Goal: Information Seeking & Learning: Learn about a topic

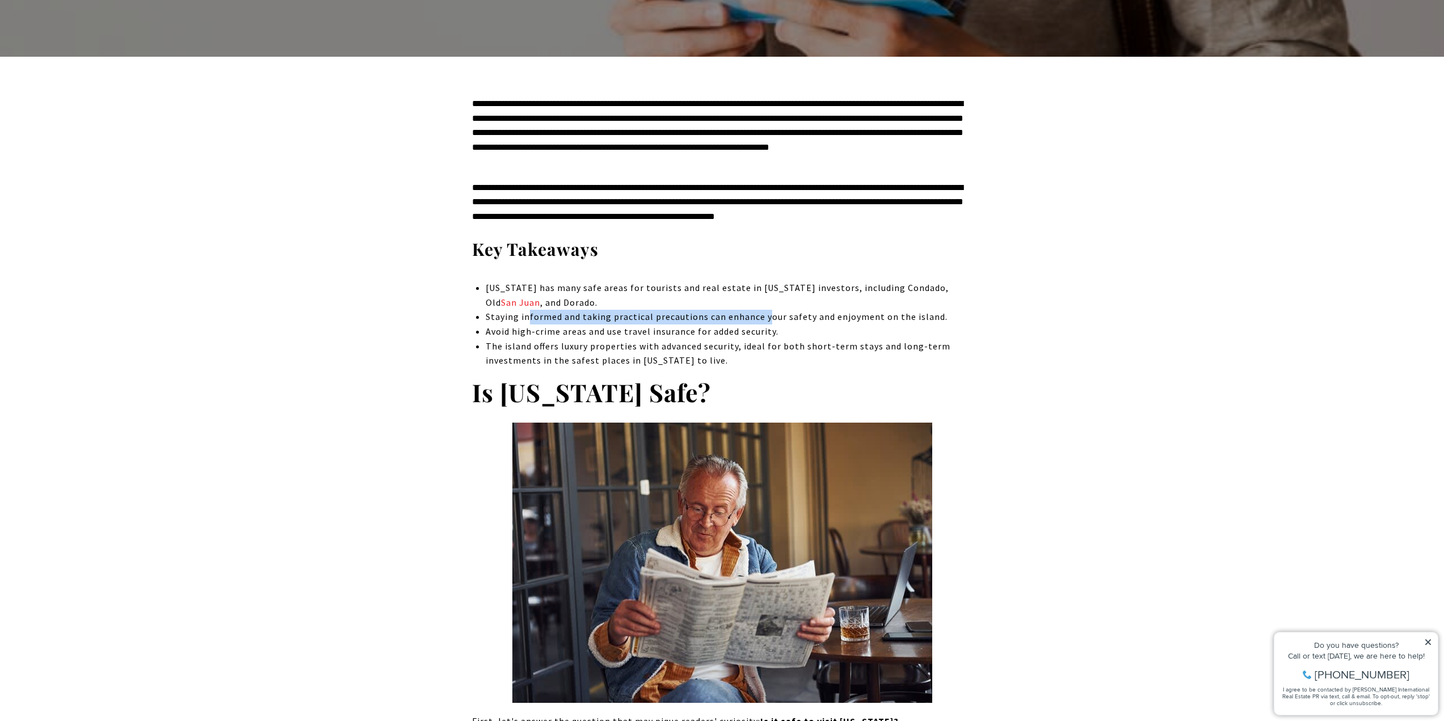
drag, startPoint x: 529, startPoint y: 315, endPoint x: 769, endPoint y: 323, distance: 240.7
click at [768, 323] on li "Staying informed and taking practical precautions can enhance your safety and e…" at bounding box center [729, 317] width 486 height 15
drag, startPoint x: 502, startPoint y: 329, endPoint x: 765, endPoint y: 334, distance: 263.2
click at [762, 334] on span "Avoid high-crime areas and use travel insurance for added security." at bounding box center [632, 331] width 293 height 11
drag, startPoint x: 796, startPoint y: 338, endPoint x: 726, endPoint y: 333, distance: 70.5
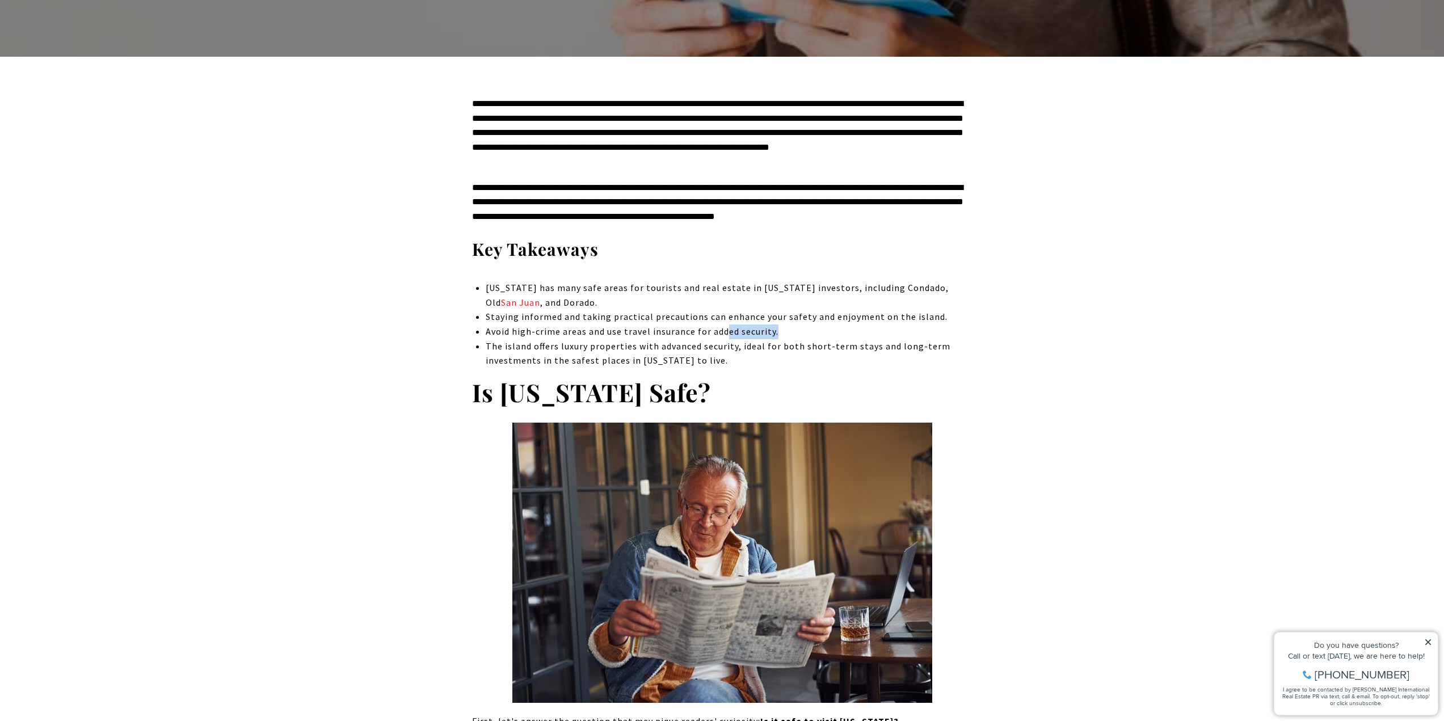
click at [726, 333] on li "Avoid high-crime areas and use travel insurance for added security." at bounding box center [729, 331] width 486 height 15
drag, startPoint x: 687, startPoint y: 333, endPoint x: 732, endPoint y: 333, distance: 44.8
click at [732, 333] on span "Avoid high-crime areas and use travel insurance for added security." at bounding box center [632, 331] width 293 height 11
drag, startPoint x: 510, startPoint y: 345, endPoint x: 655, endPoint y: 347, distance: 144.7
click at [653, 347] on span "The island offers luxury properties with advanced security, ideal for both shor…" at bounding box center [718, 353] width 465 height 26
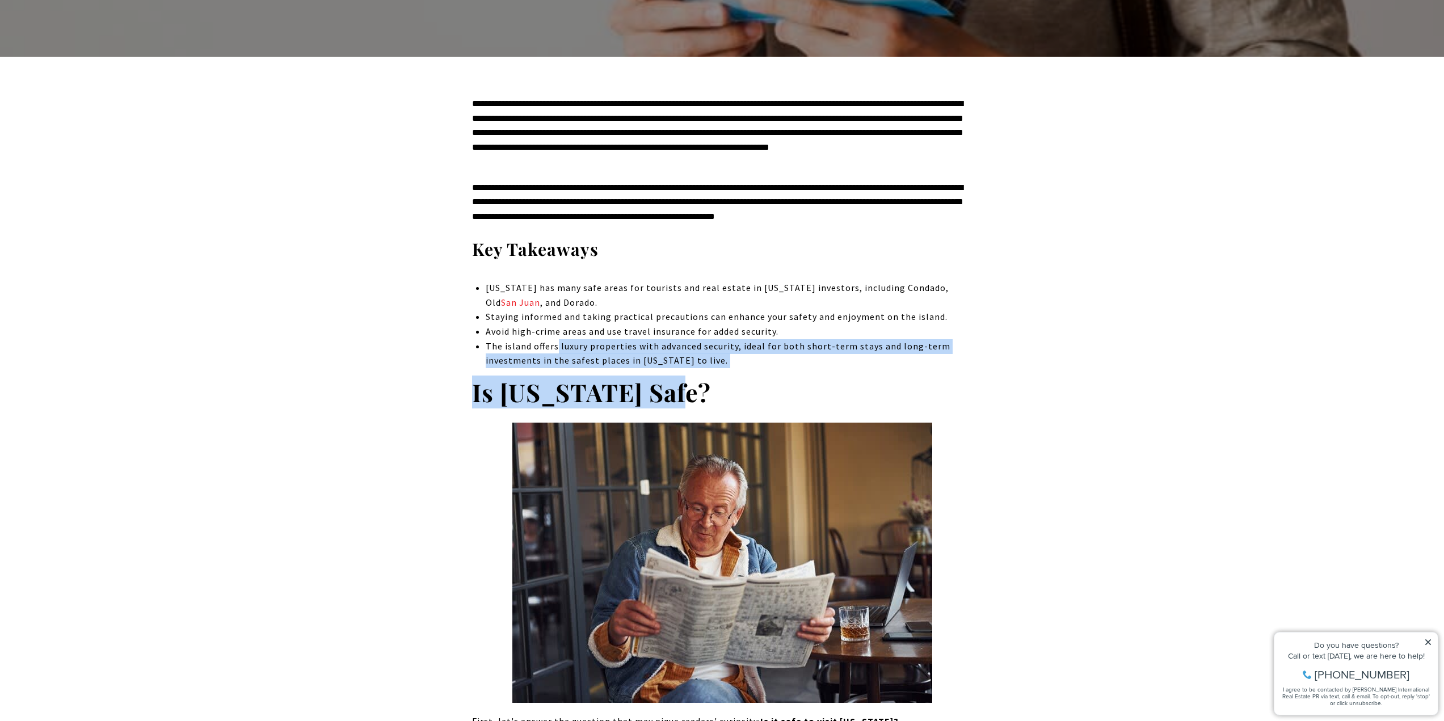
drag, startPoint x: 609, startPoint y: 350, endPoint x: 557, endPoint y: 344, distance: 52.6
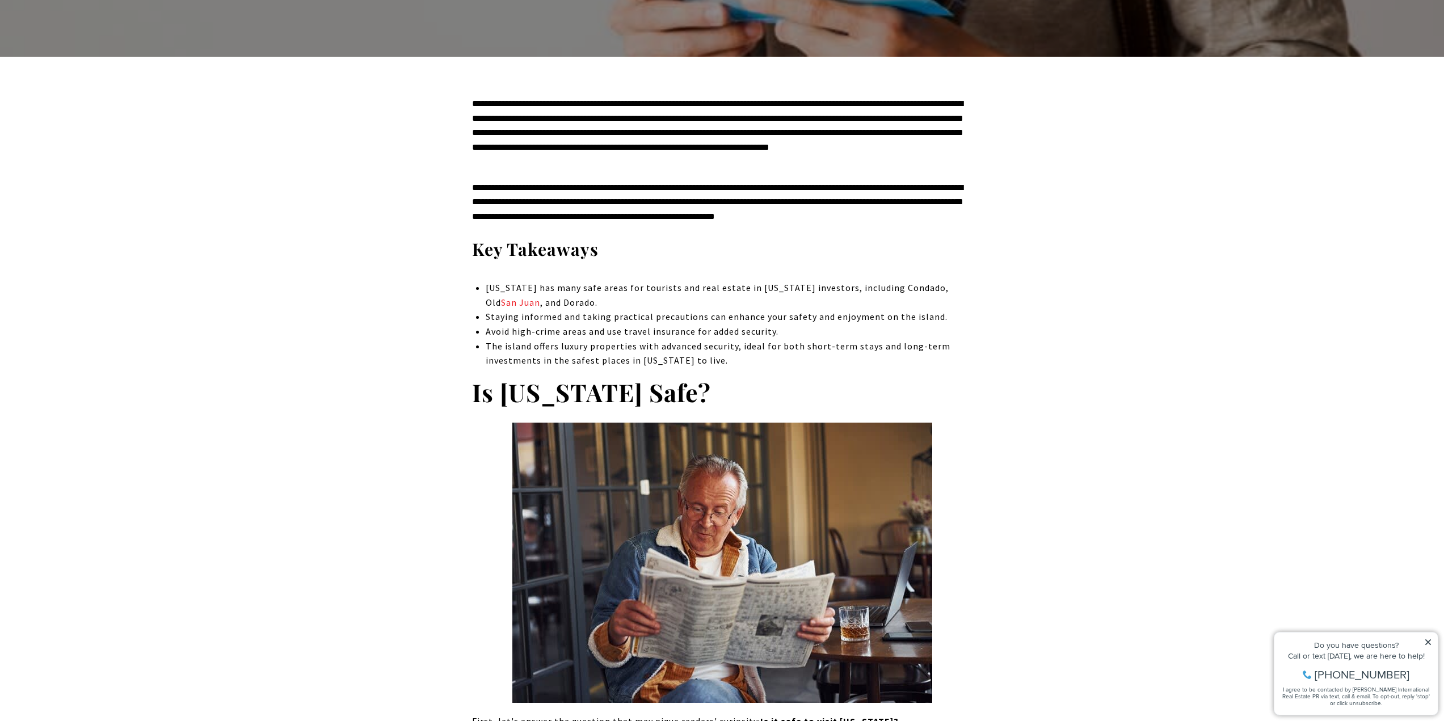
click at [506, 345] on span "The island offers luxury properties with advanced security, ideal for both shor…" at bounding box center [718, 353] width 465 height 26
drag, startPoint x: 573, startPoint y: 350, endPoint x: 738, endPoint y: 358, distance: 165.3
click at [734, 358] on li "The island offers luxury properties with advanced security, ideal for both shor…" at bounding box center [729, 353] width 486 height 29
click at [739, 358] on li "The island offers luxury properties with advanced security, ideal for both shor…" at bounding box center [729, 353] width 486 height 29
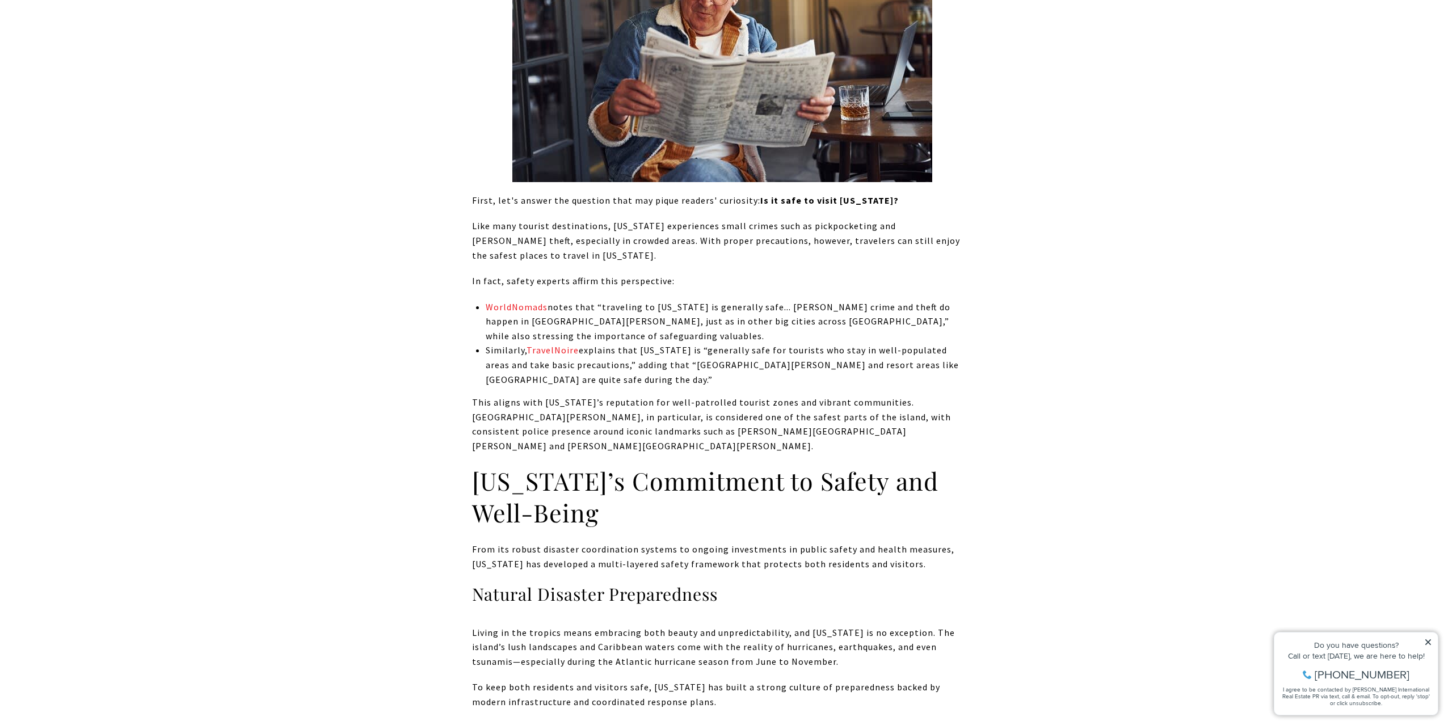
scroll to position [964, 0]
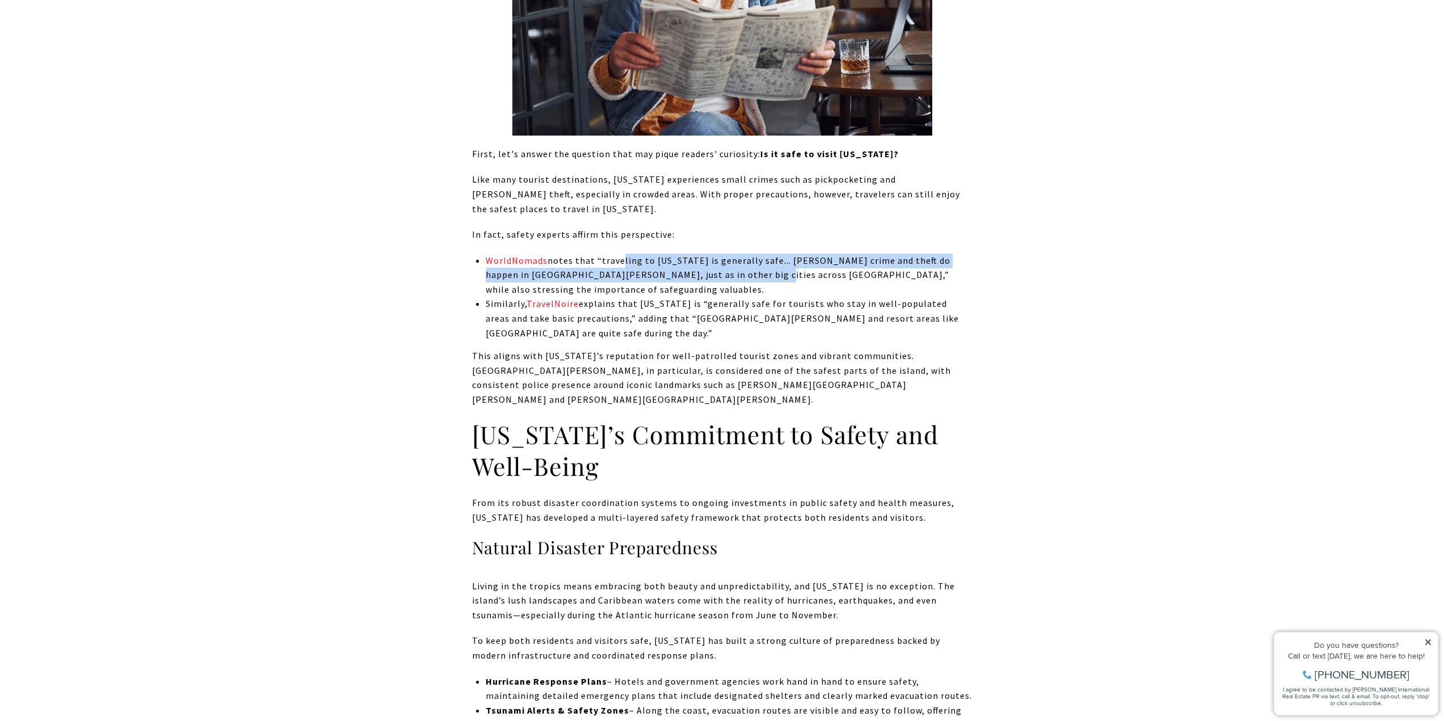
drag, startPoint x: 640, startPoint y: 270, endPoint x: 719, endPoint y: 274, distance: 78.9
click at [719, 274] on p "WorldNomads notes that “traveling to Puerto Rico is generally safe... petty cri…" at bounding box center [729, 276] width 486 height 44
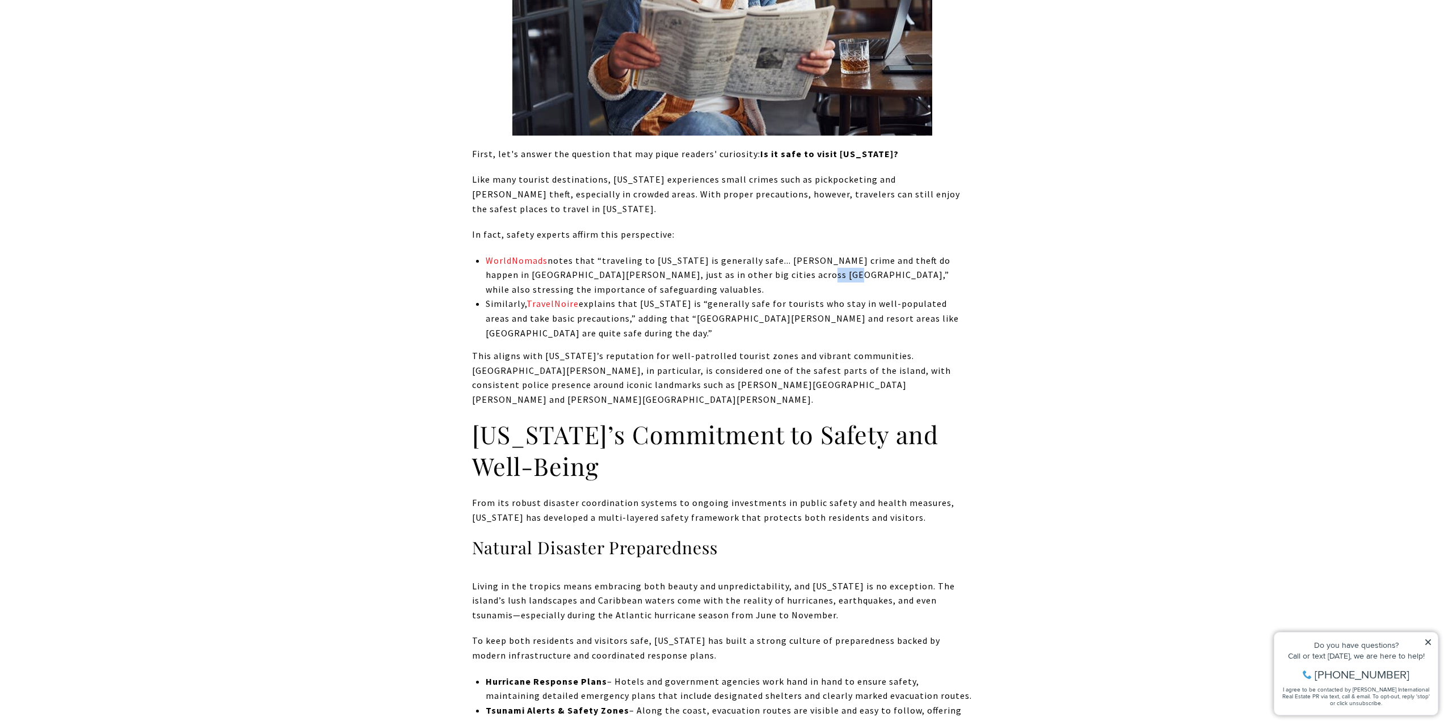
drag, startPoint x: 782, startPoint y: 280, endPoint x: 757, endPoint y: 275, distance: 24.9
click at [757, 275] on p "WorldNomads notes that “traveling to Puerto Rico is generally safe... petty cri…" at bounding box center [729, 276] width 486 height 44
drag, startPoint x: 777, startPoint y: 260, endPoint x: 854, endPoint y: 260, distance: 77.1
click at [854, 260] on p "WorldNomads notes that “traveling to Puerto Rico is generally safe... petty cri…" at bounding box center [729, 276] width 486 height 44
drag, startPoint x: 555, startPoint y: 276, endPoint x: 710, endPoint y: 278, distance: 155.4
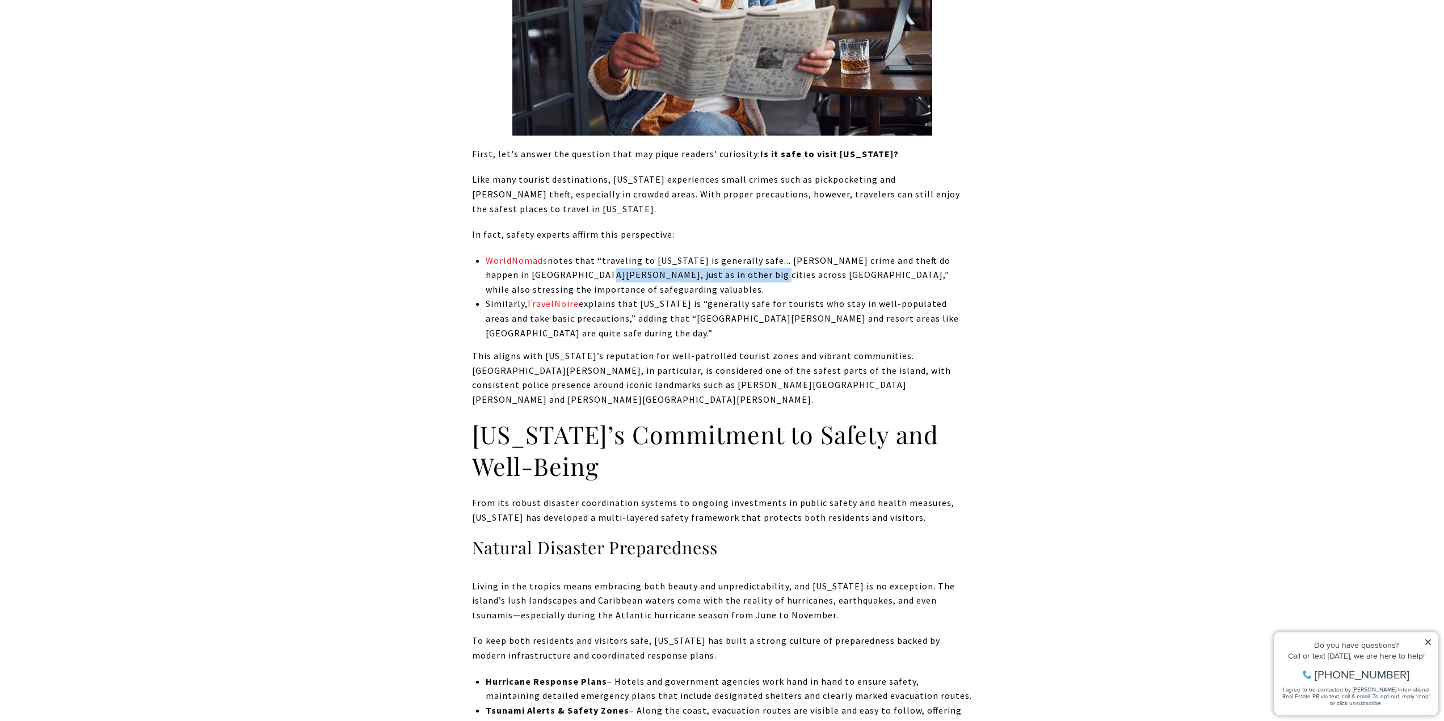
click at [710, 278] on p "WorldNomads notes that “traveling to Puerto Rico is generally safe... petty cri…" at bounding box center [729, 276] width 486 height 44
drag, startPoint x: 782, startPoint y: 275, endPoint x: 847, endPoint y: 272, distance: 65.3
click at [848, 271] on p "WorldNomads notes that “traveling to Puerto Rico is generally safe... petty cri…" at bounding box center [729, 276] width 486 height 44
drag, startPoint x: 497, startPoint y: 304, endPoint x: 682, endPoint y: 307, distance: 185.5
click at [681, 309] on p "Similarly, TravelNoire explains that Puerto Rico is “generally safe for tourist…" at bounding box center [729, 319] width 486 height 44
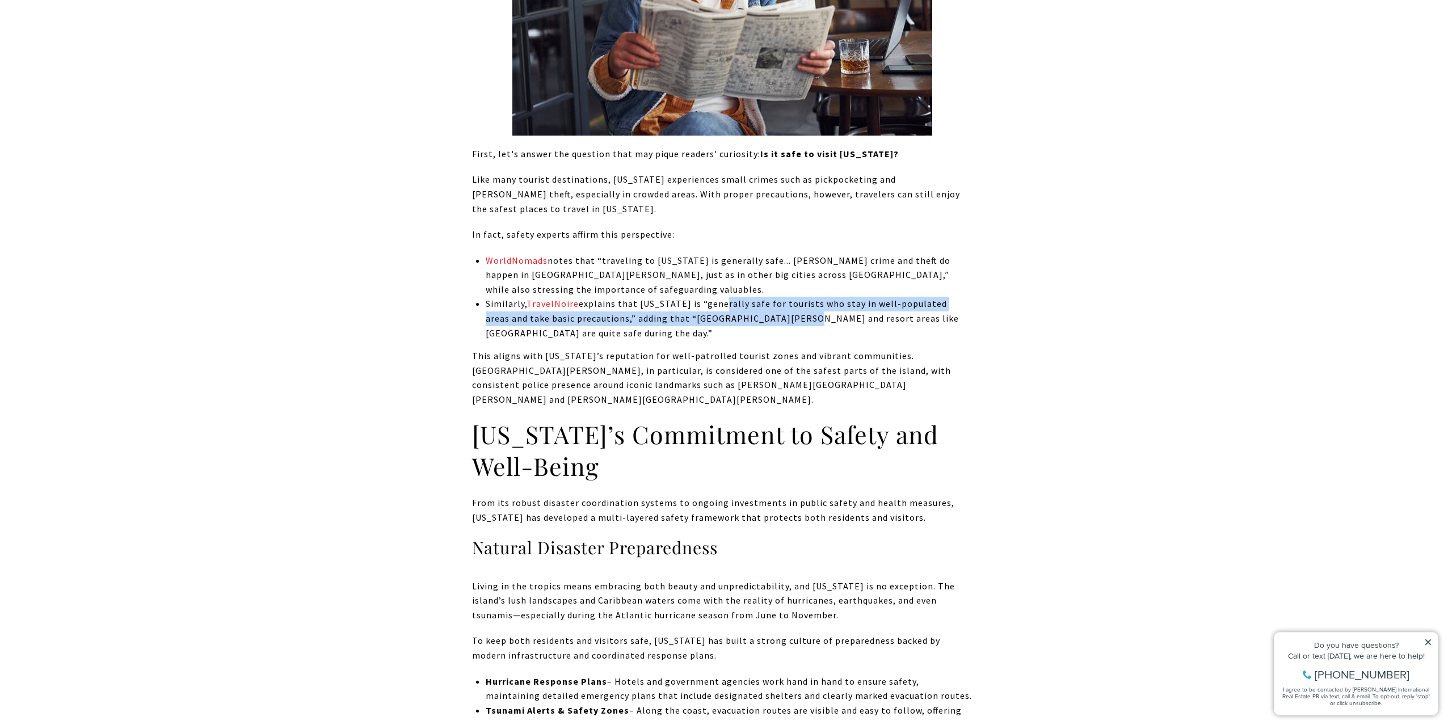
drag, startPoint x: 717, startPoint y: 309, endPoint x: 765, endPoint y: 314, distance: 48.5
click at [765, 314] on p "Similarly, TravelNoire explains that Puerto Rico is “generally safe for tourist…" at bounding box center [729, 319] width 486 height 44
click at [500, 318] on p "Similarly, TravelNoire explains that Puerto Rico is “generally safe for tourist…" at bounding box center [729, 319] width 486 height 44
drag, startPoint x: 538, startPoint y: 319, endPoint x: 792, endPoint y: 330, distance: 253.8
click at [792, 330] on p "Similarly, TravelNoire explains that Puerto Rico is “generally safe for tourist…" at bounding box center [729, 319] width 486 height 44
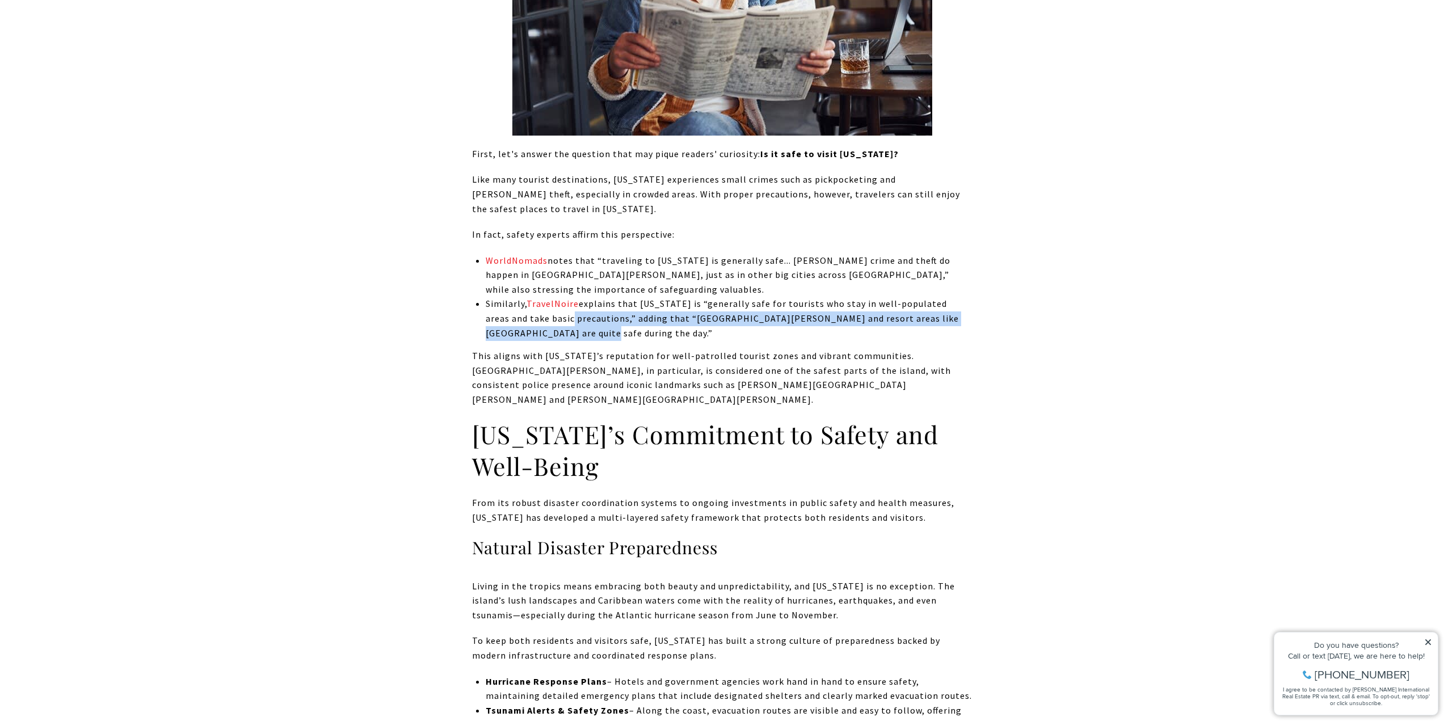
click at [675, 333] on p "Similarly, TravelNoire explains that Puerto Rico is “generally safe for tourist…" at bounding box center [729, 319] width 486 height 44
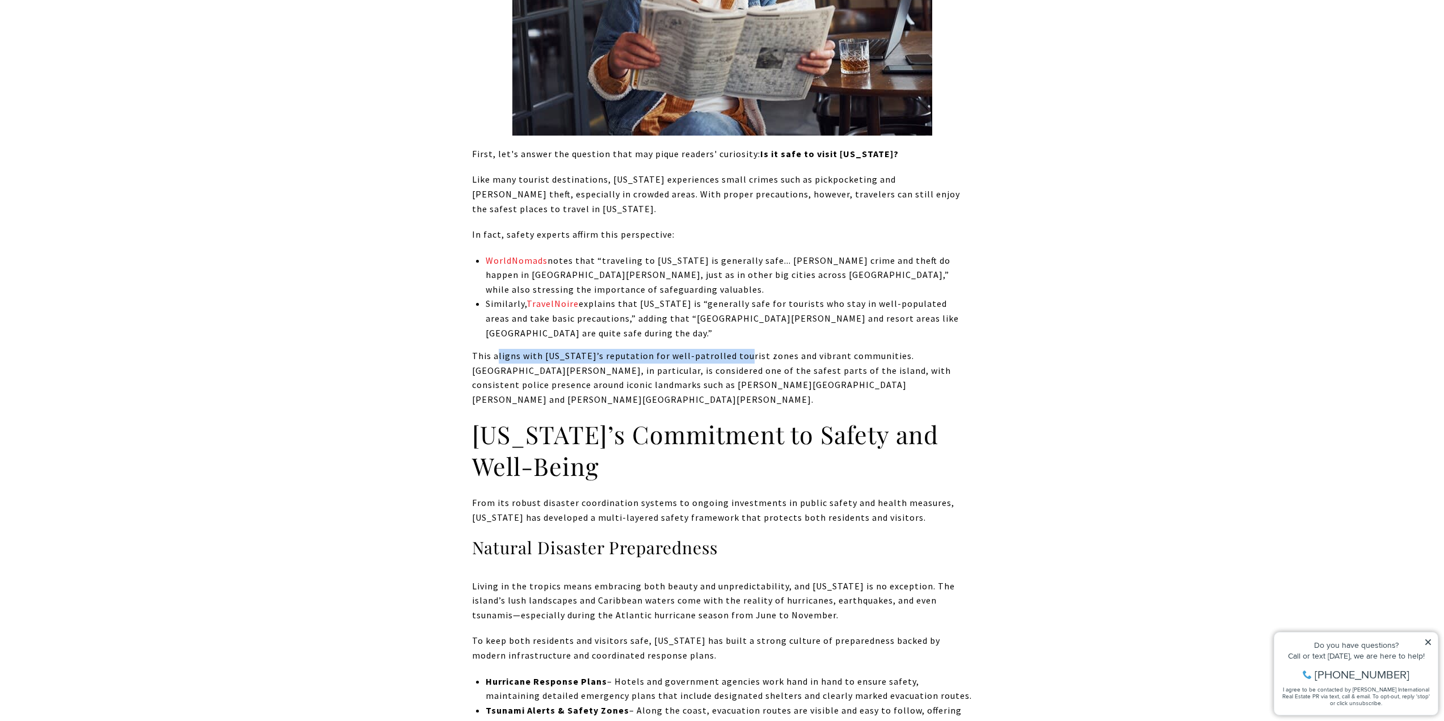
drag, startPoint x: 502, startPoint y: 356, endPoint x: 740, endPoint y: 349, distance: 237.8
click at [740, 349] on p "This aligns with Puerto Rico’s reputation for well-patrolled tourist zones and …" at bounding box center [722, 378] width 500 height 58
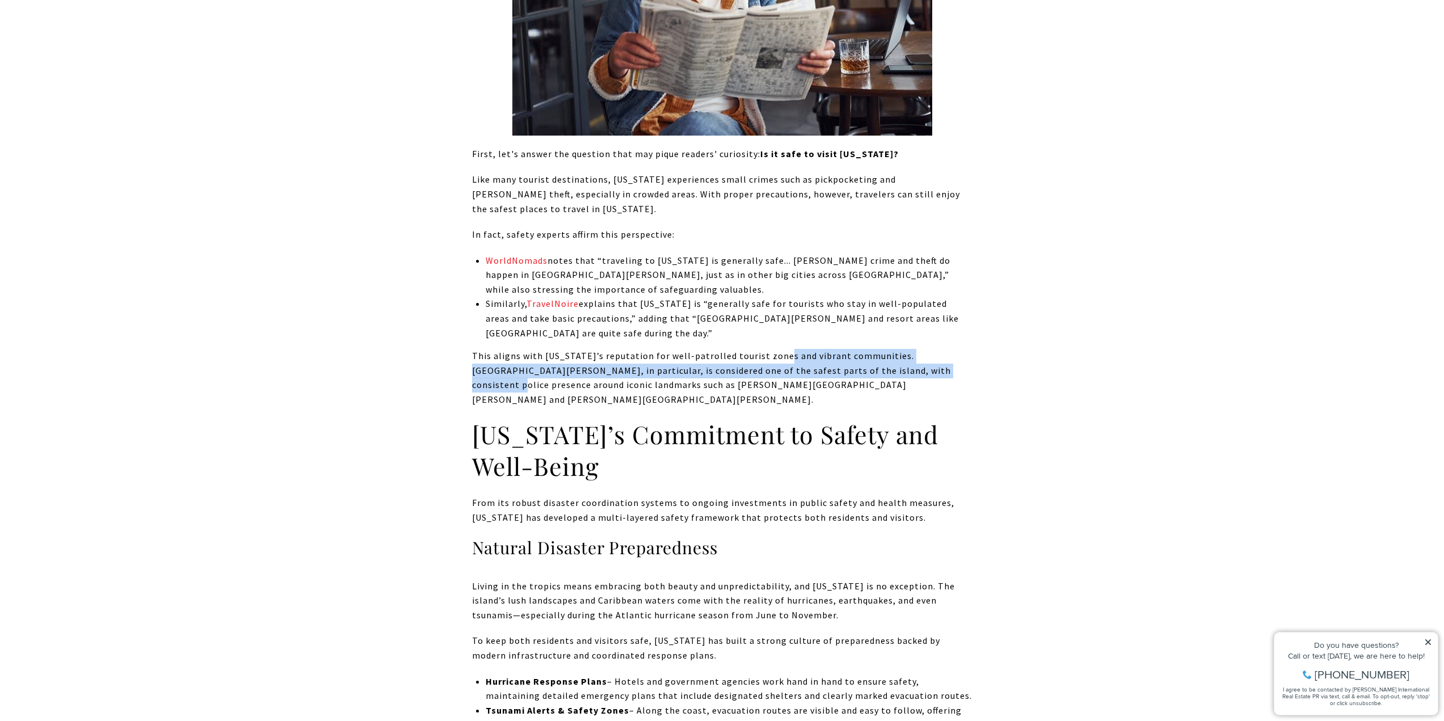
drag, startPoint x: 774, startPoint y: 356, endPoint x: 881, endPoint y: 357, distance: 107.2
click at [884, 363] on p "This aligns with Puerto Rico’s reputation for well-patrolled tourist zones and …" at bounding box center [722, 378] width 500 height 58
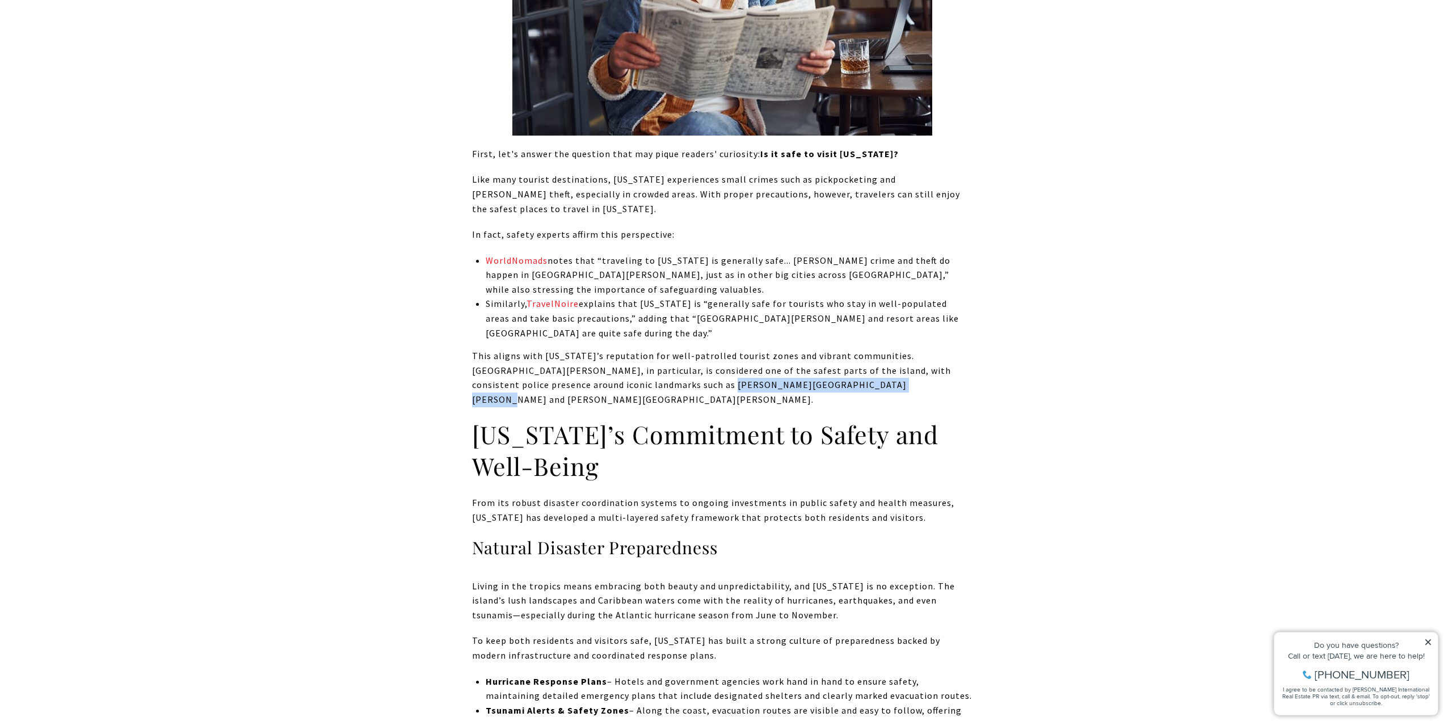
drag, startPoint x: 623, startPoint y: 383, endPoint x: 786, endPoint y: 392, distance: 163.6
click at [786, 392] on p "This aligns with Puerto Rico’s reputation for well-patrolled tourist zones and …" at bounding box center [722, 378] width 500 height 58
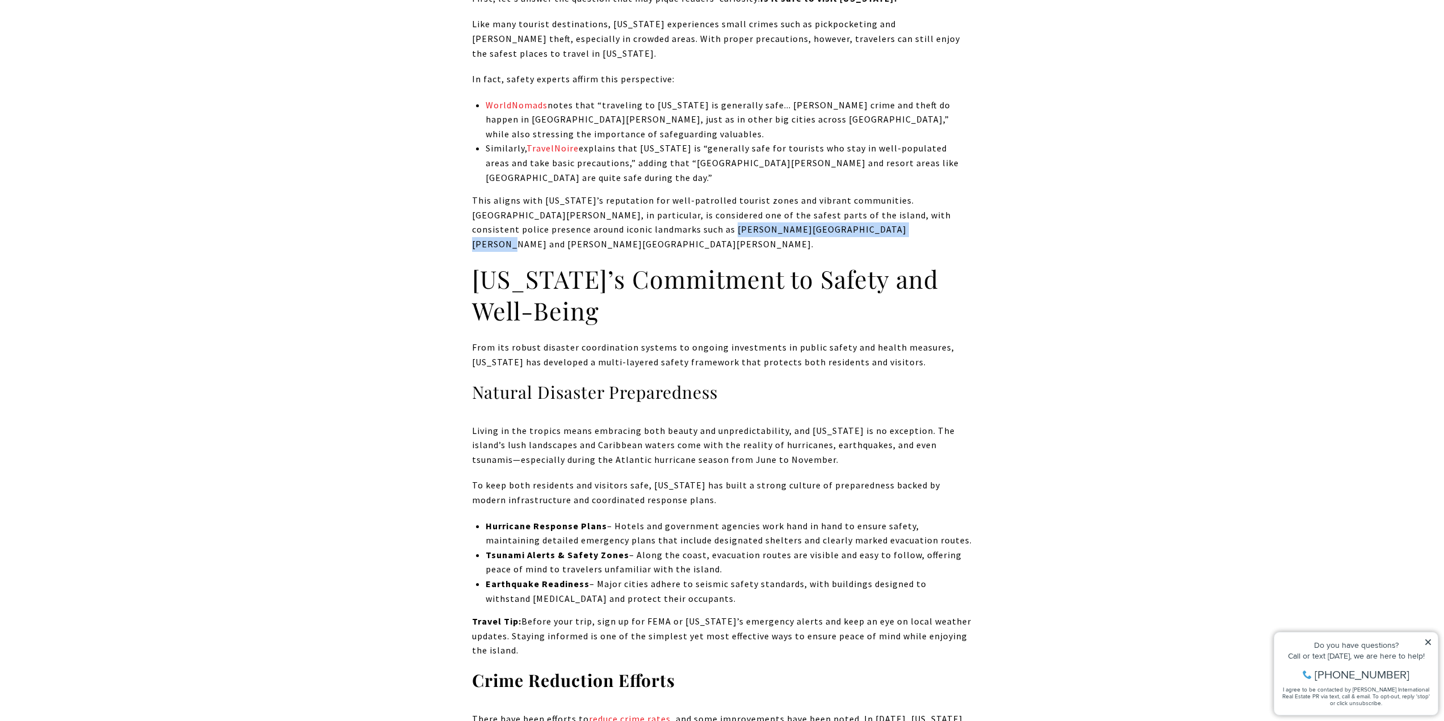
scroll to position [1134, 0]
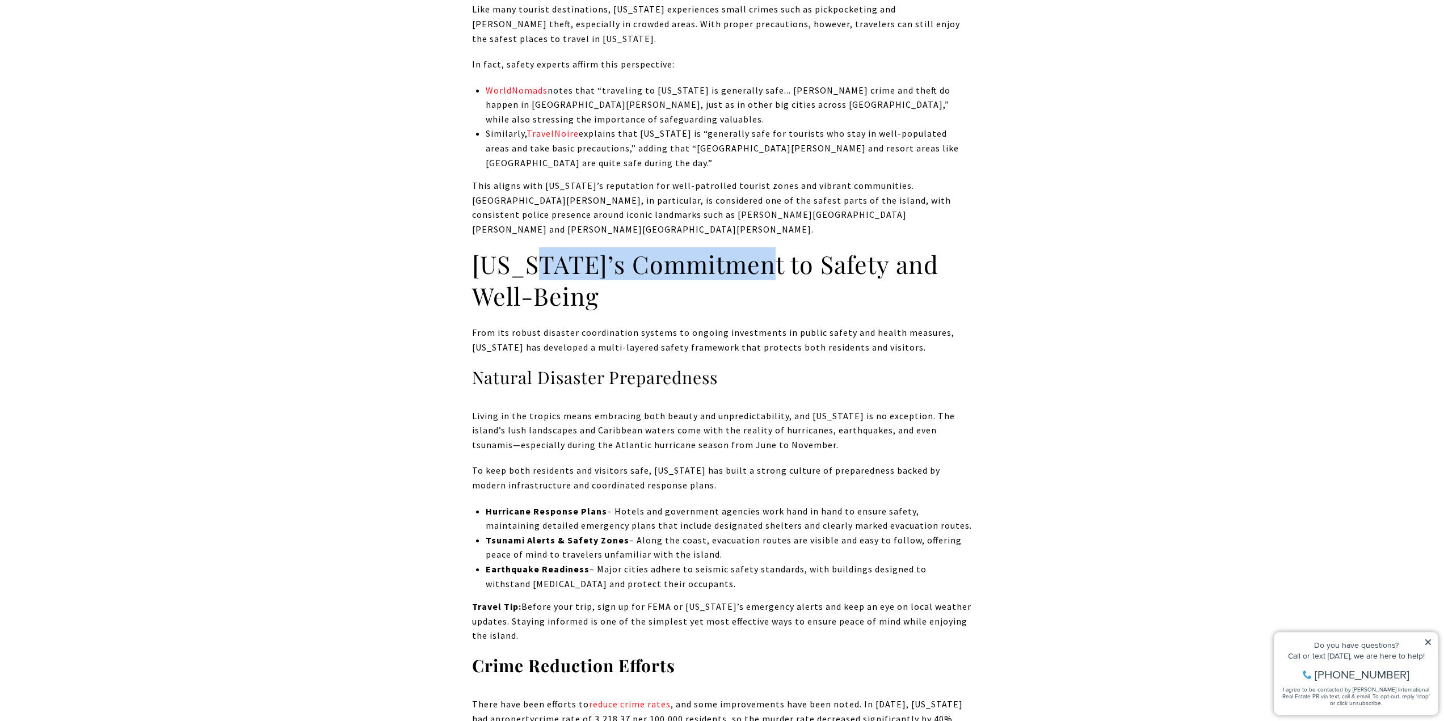
drag, startPoint x: 693, startPoint y: 261, endPoint x: 763, endPoint y: 260, distance: 70.9
click at [763, 260] on h2 "Puerto Rico’s Commitment to Safety and Well-Being" at bounding box center [722, 280] width 500 height 64
drag, startPoint x: 681, startPoint y: 292, endPoint x: 516, endPoint y: 288, distance: 165.1
click at [516, 288] on h2 "Puerto Rico’s Commitment to Safety and Well-Being" at bounding box center [722, 280] width 500 height 64
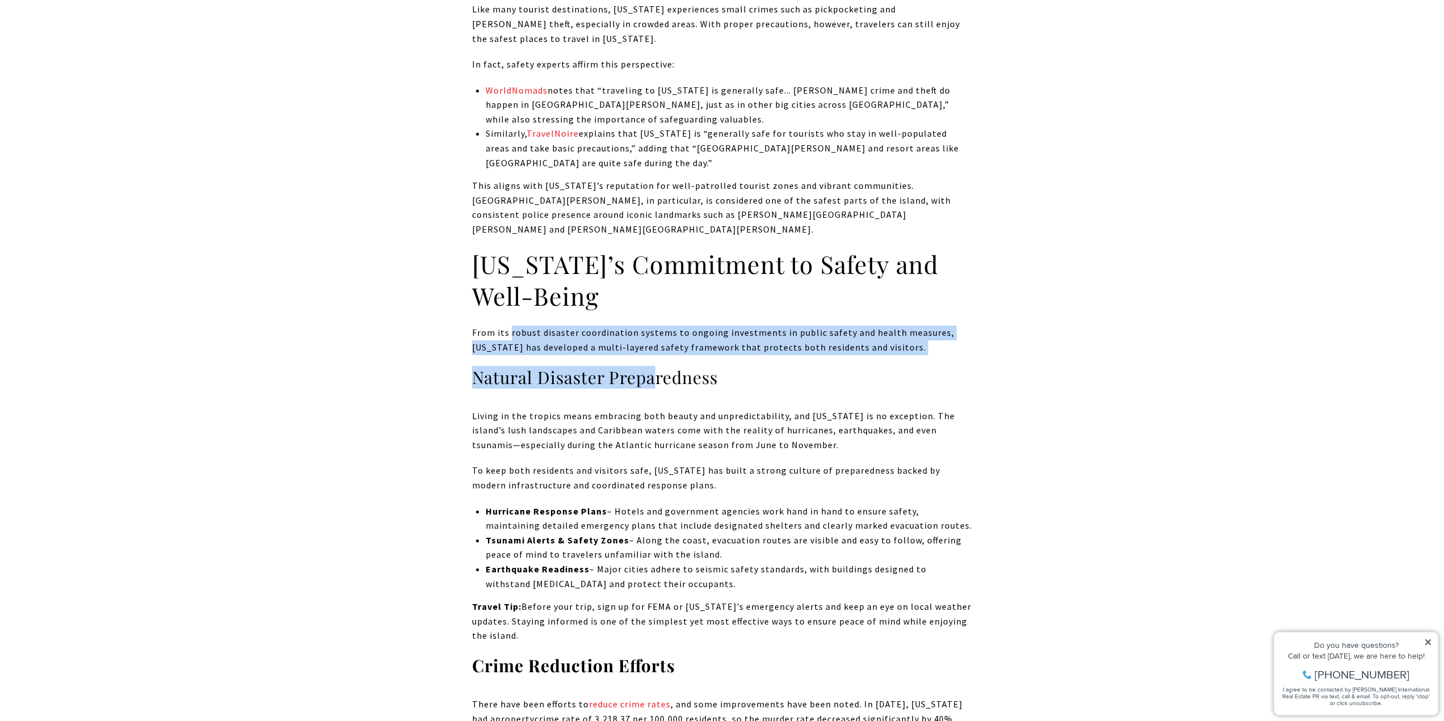
drag, startPoint x: 508, startPoint y: 322, endPoint x: 655, endPoint y: 358, distance: 151.5
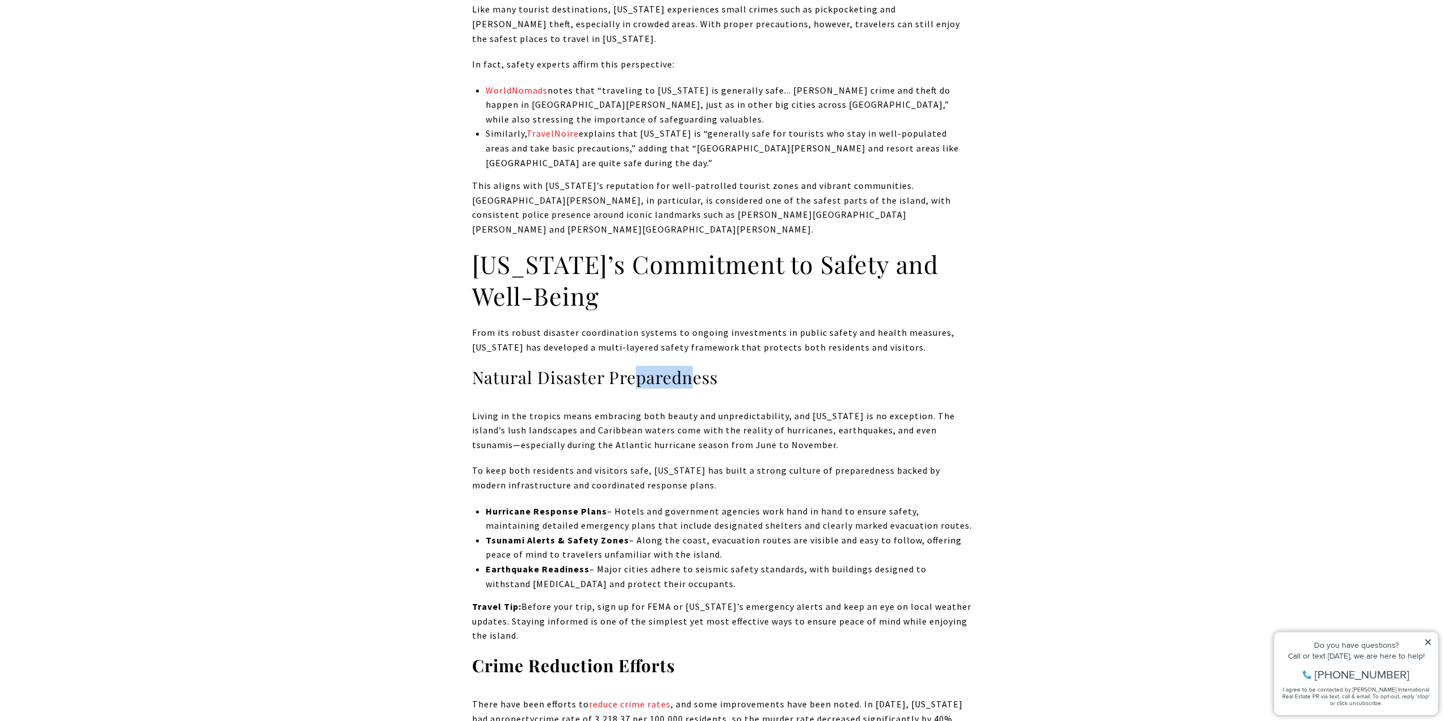
drag, startPoint x: 696, startPoint y: 369, endPoint x: 635, endPoint y: 362, distance: 61.0
click at [635, 366] on h3 "Natural Disaster Preparedness" at bounding box center [722, 377] width 500 height 22
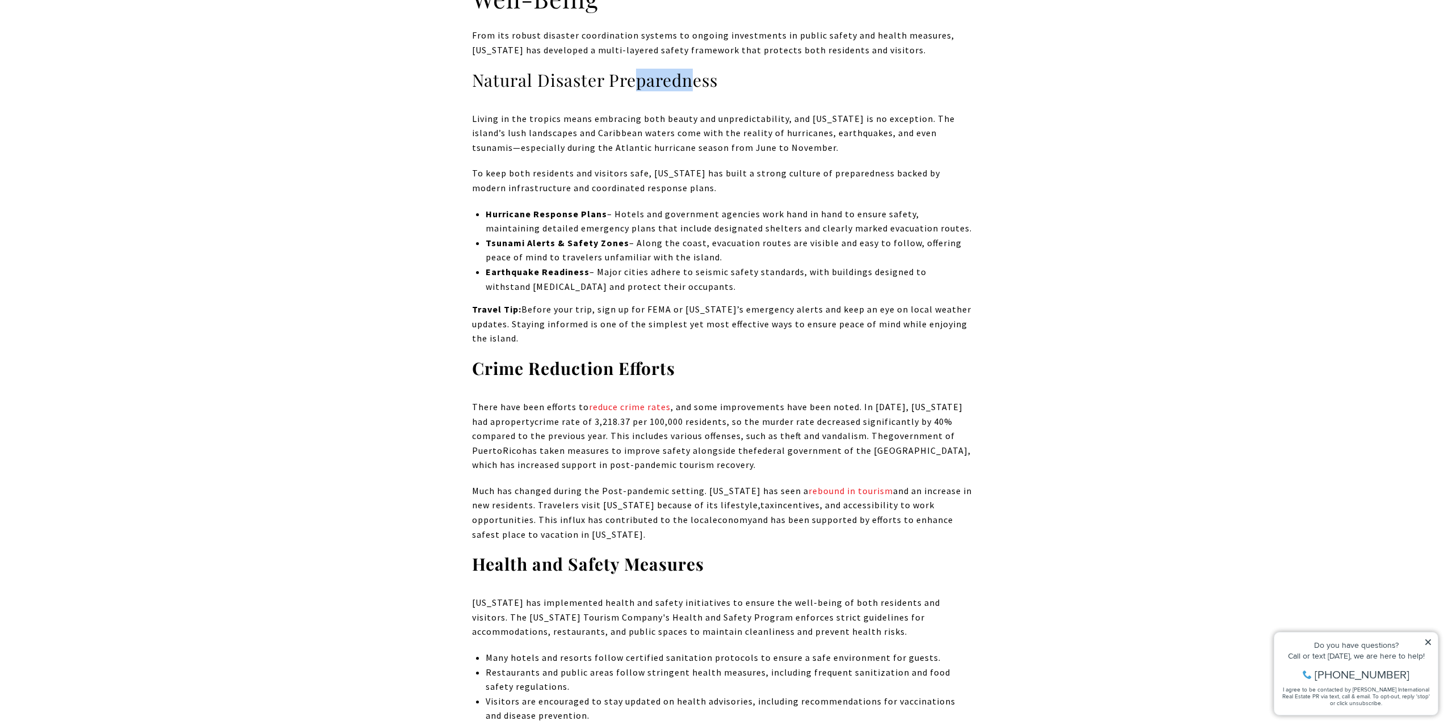
scroll to position [1532, 0]
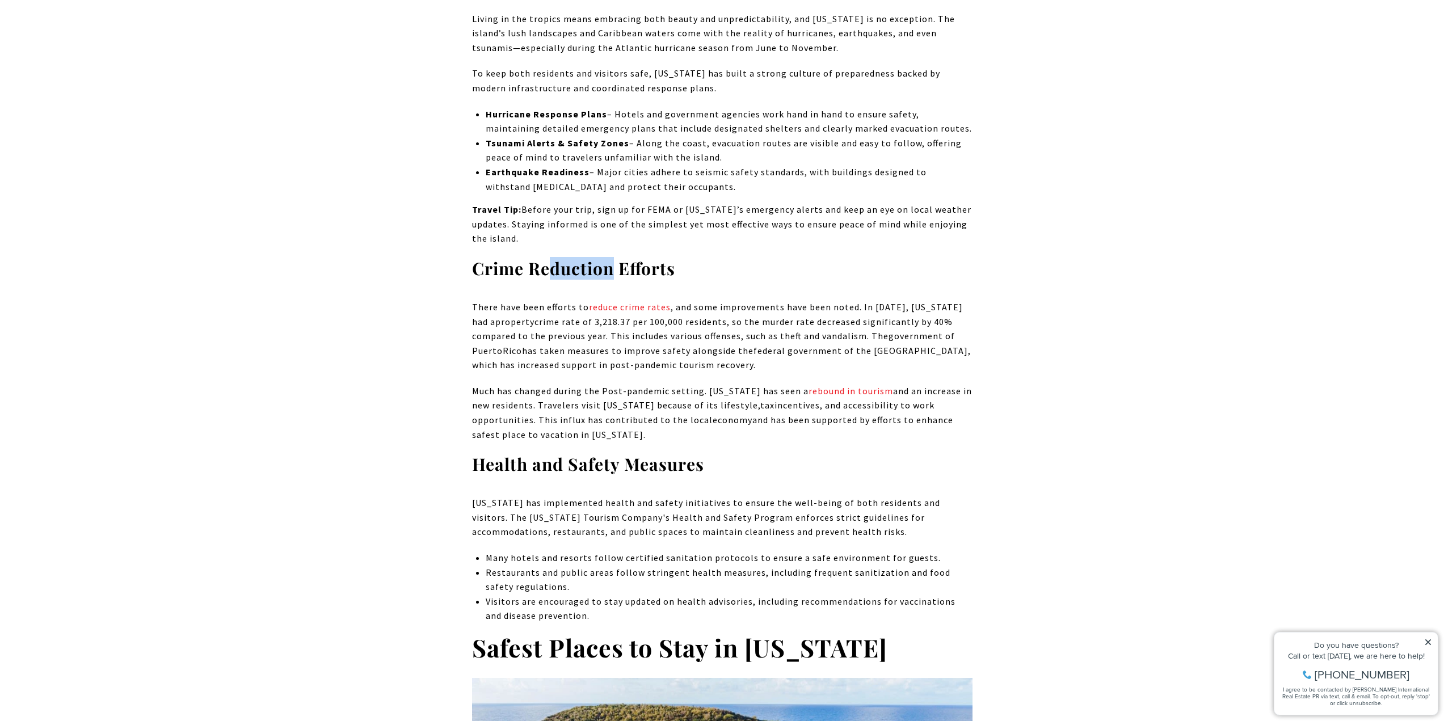
drag, startPoint x: 547, startPoint y: 256, endPoint x: 609, endPoint y: 259, distance: 61.9
click at [609, 259] on strong "Crime Reduction Efforts" at bounding box center [573, 268] width 203 height 23
drag, startPoint x: 554, startPoint y: 447, endPoint x: 644, endPoint y: 452, distance: 90.3
click at [644, 453] on strong "Health and Safety Measures" at bounding box center [588, 464] width 232 height 23
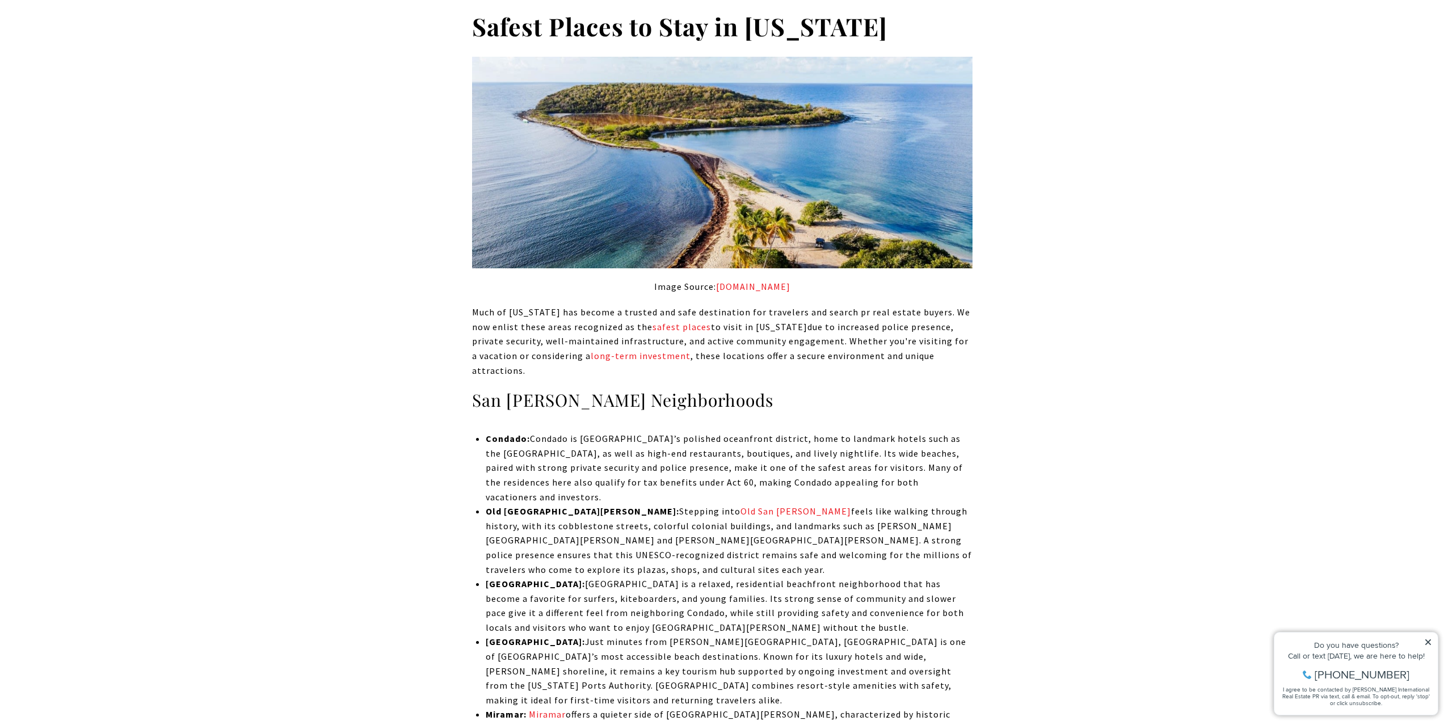
scroll to position [2155, 0]
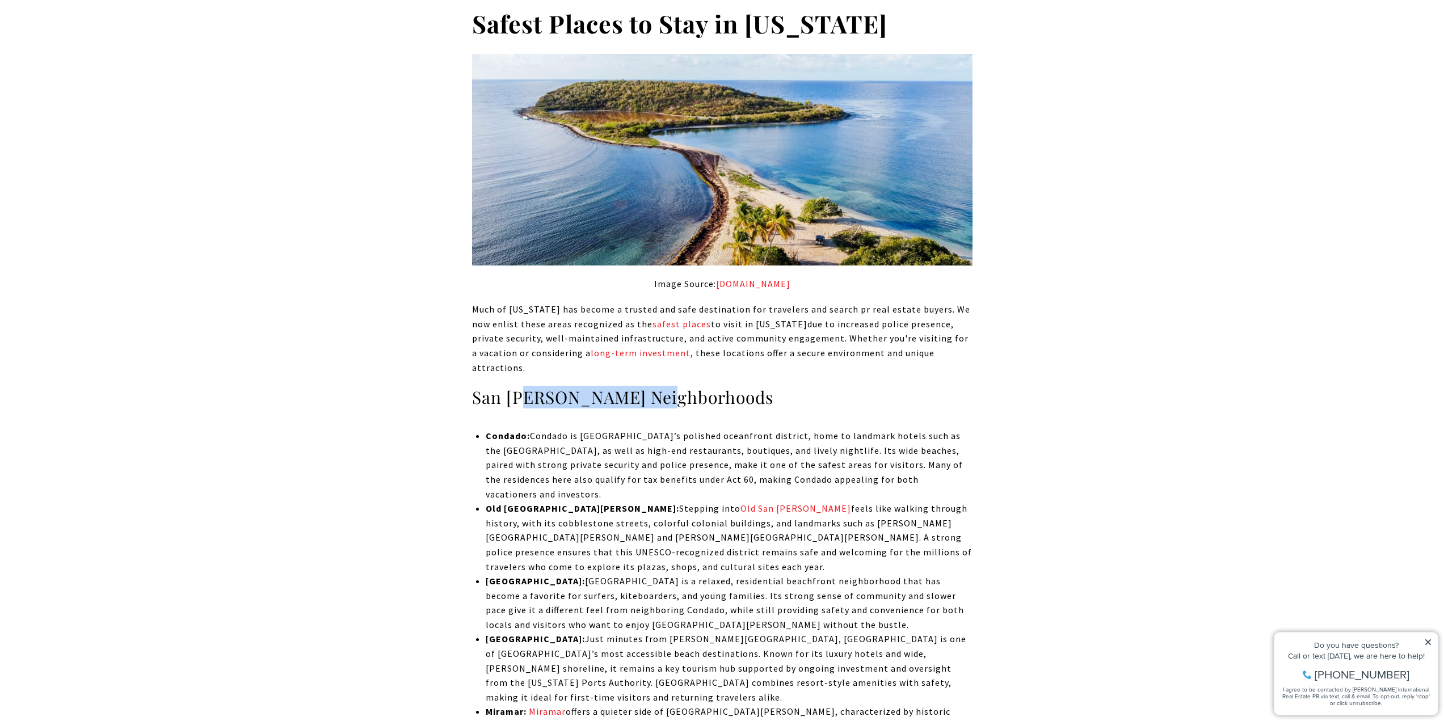
drag, startPoint x: 555, startPoint y: 375, endPoint x: 661, endPoint y: 374, distance: 105.5
click at [661, 386] on h3 "San Juan Neighborhoods" at bounding box center [722, 397] width 500 height 22
drag, startPoint x: 469, startPoint y: 403, endPoint x: 690, endPoint y: 427, distance: 222.6
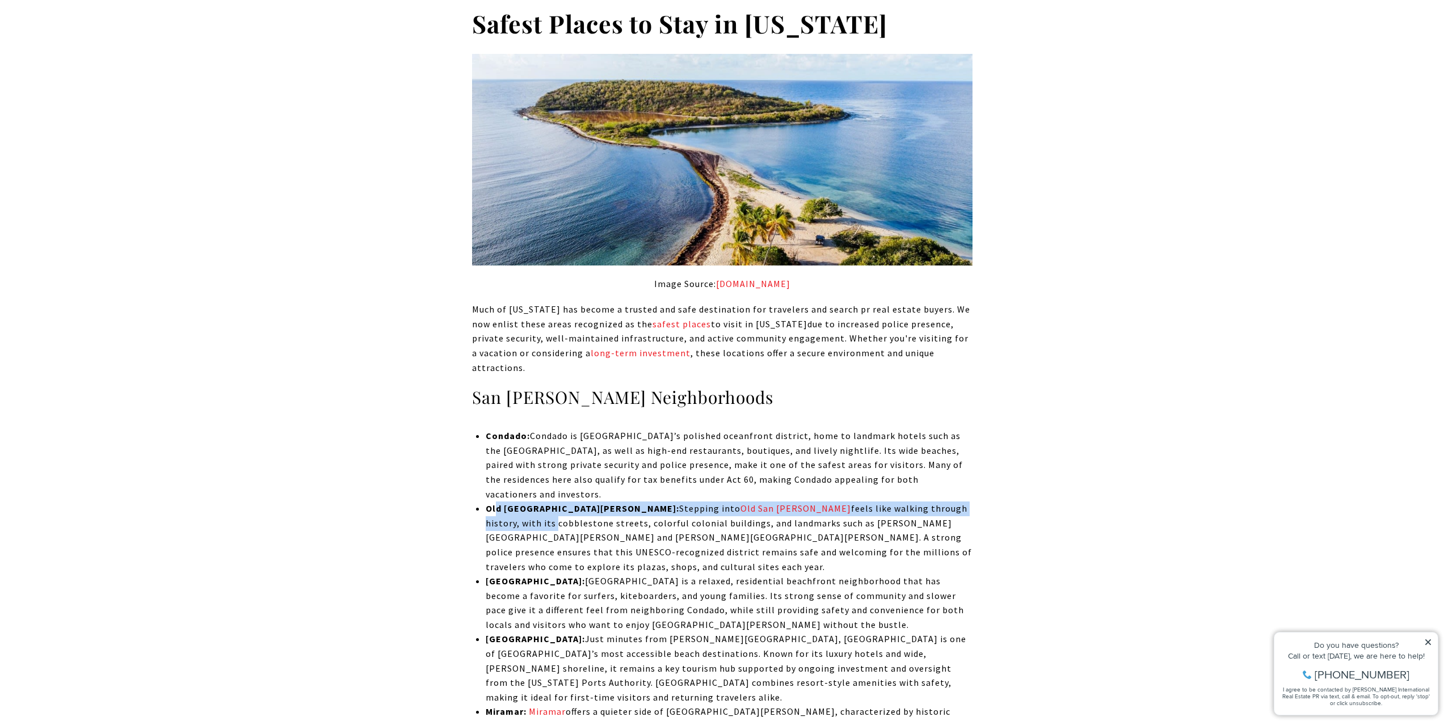
drag, startPoint x: 495, startPoint y: 468, endPoint x: 860, endPoint y: 457, distance: 364.9
click at [853, 457] on ul "Condado: Condado is San Juan’s polished oceanfront district, home to landmark h…" at bounding box center [729, 632] width 486 height 407
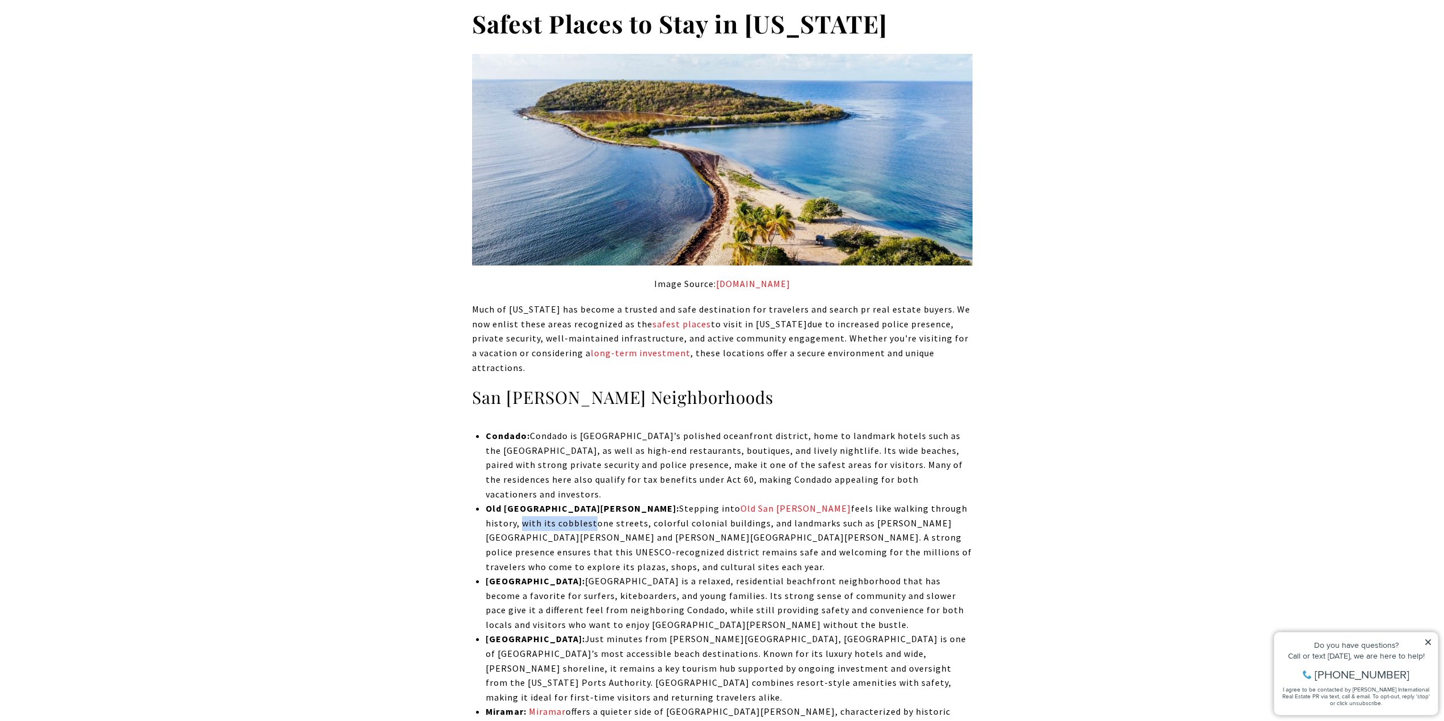
drag, startPoint x: 818, startPoint y: 466, endPoint x: 887, endPoint y: 466, distance: 69.2
click at [887, 501] on p "Old San Juan: Stepping into Old San Juan feels like walking through history, wi…" at bounding box center [729, 537] width 486 height 73
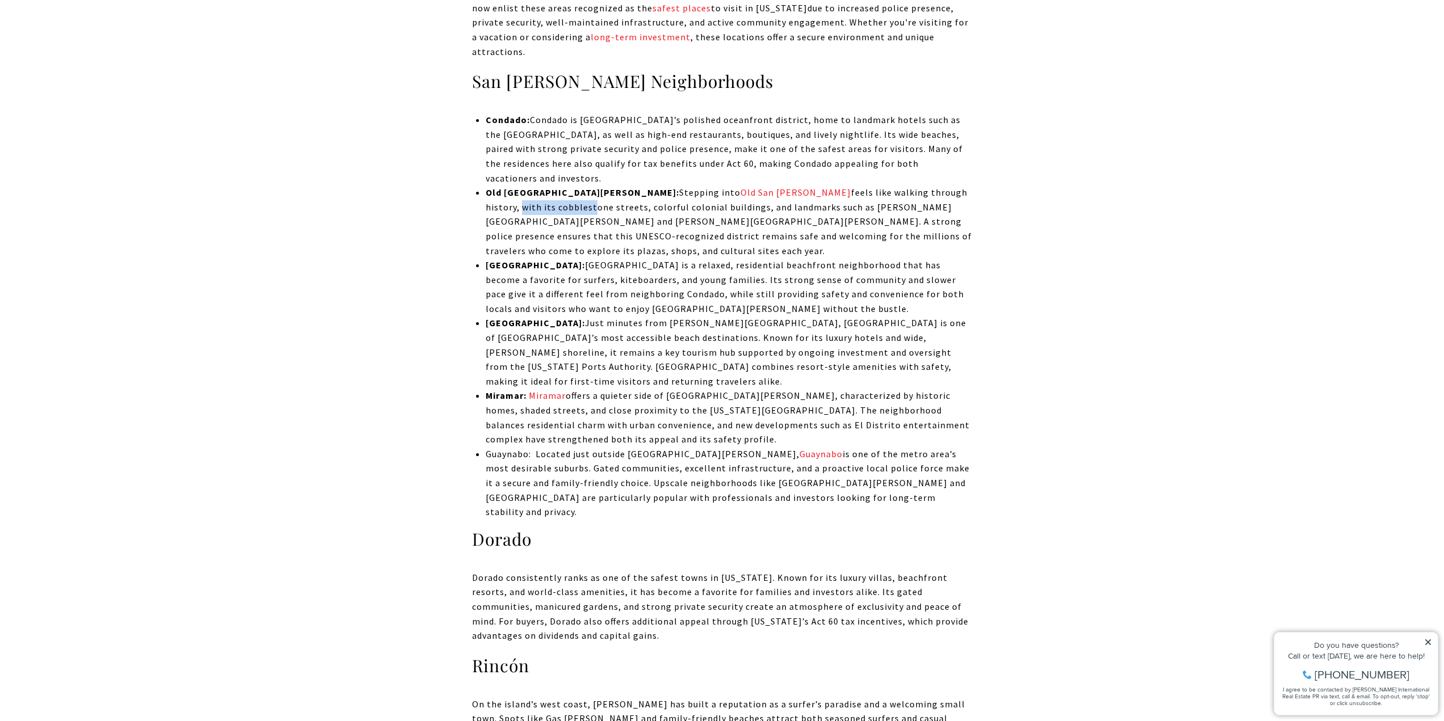
scroll to position [2666, 0]
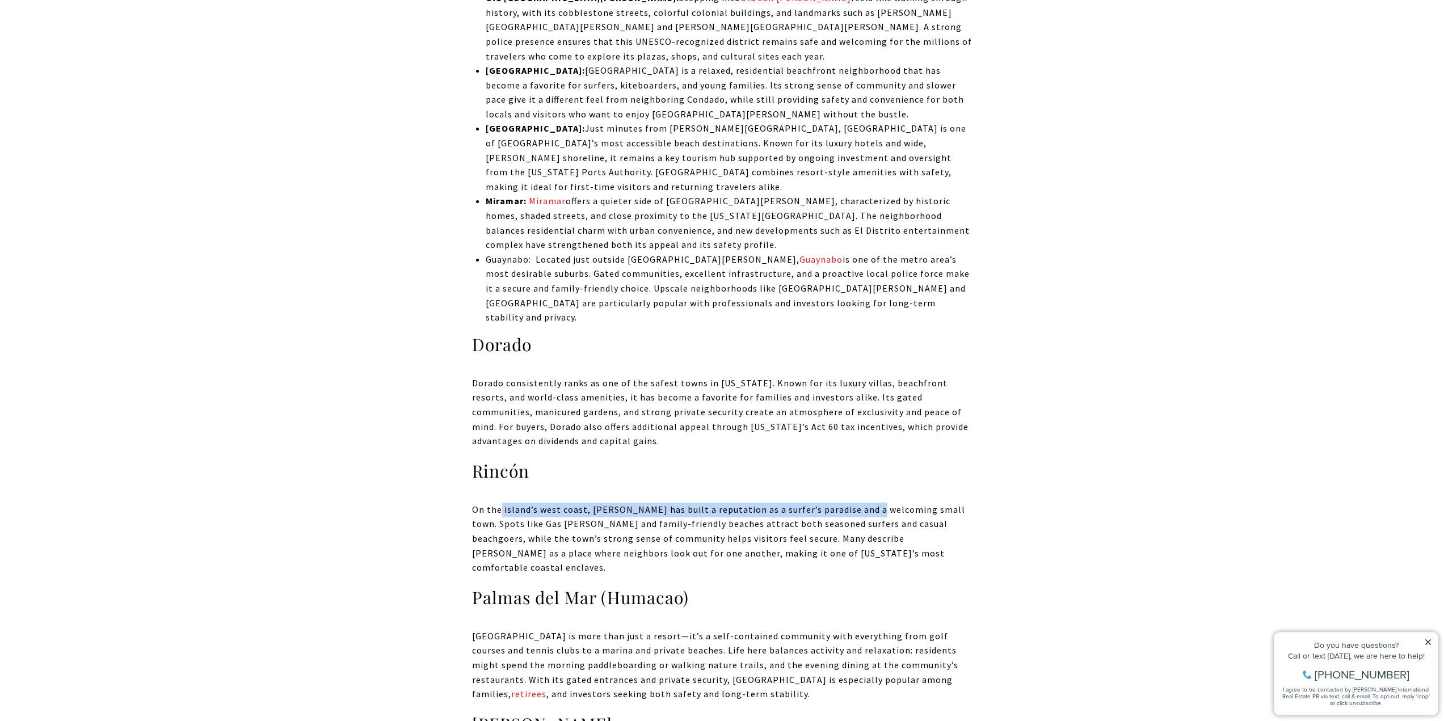
drag, startPoint x: 503, startPoint y: 421, endPoint x: 867, endPoint y: 416, distance: 363.6
click at [867, 503] on p "On the island’s west coast, Rincón has built a reputation as a surfer’s paradis…" at bounding box center [722, 539] width 500 height 73
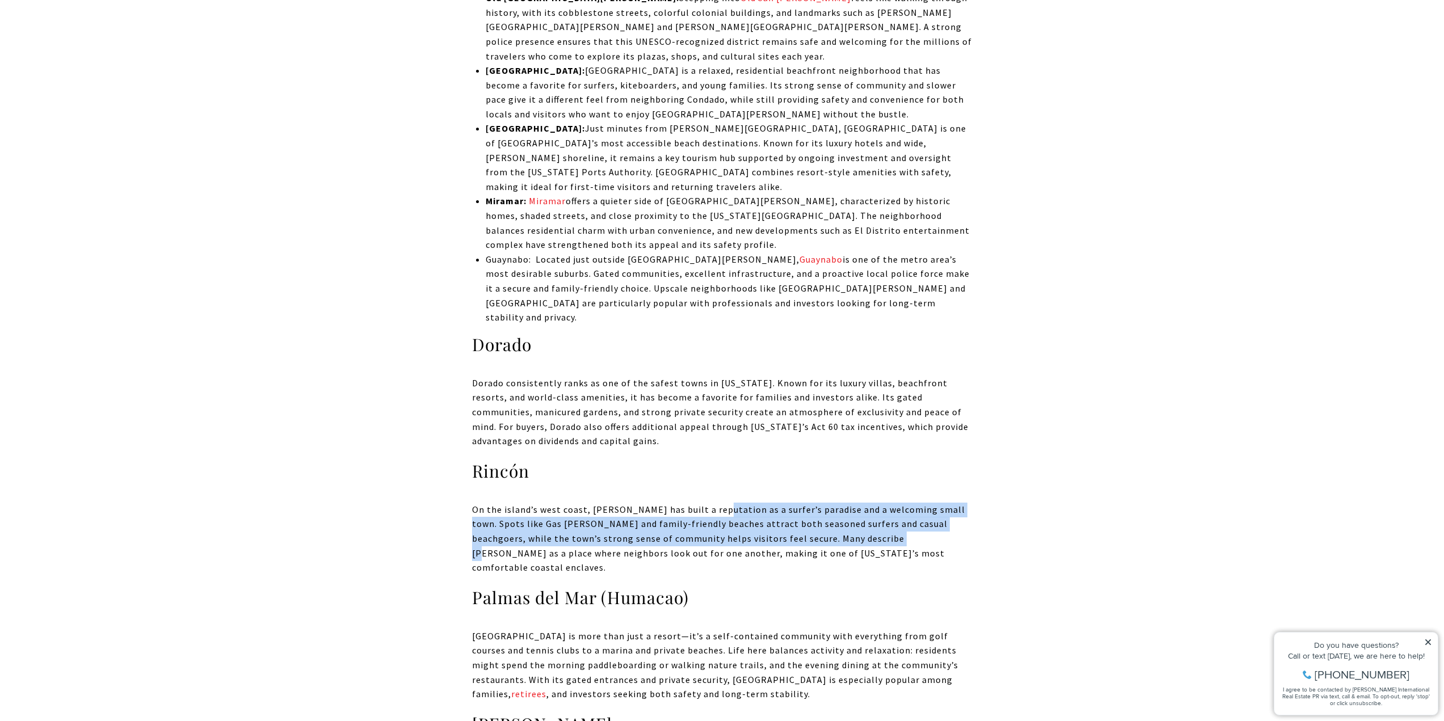
drag, startPoint x: 759, startPoint y: 423, endPoint x: 714, endPoint y: 417, distance: 45.2
click at [714, 503] on p "On the island’s west coast, Rincón has built a reputation as a surfer’s paradis…" at bounding box center [722, 539] width 500 height 73
click at [917, 503] on p "On the island’s west coast, Rincón has built a reputation as a surfer’s paradis…" at bounding box center [722, 539] width 500 height 73
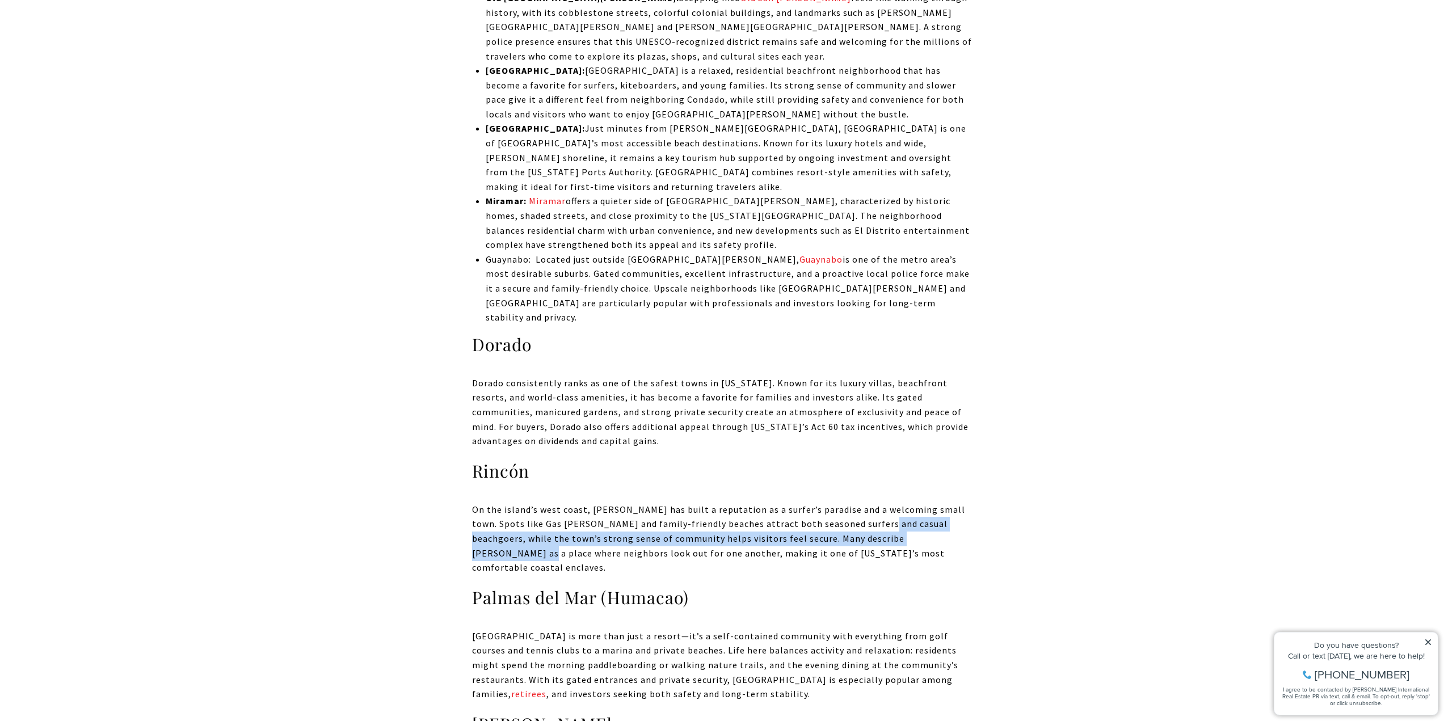
drag, startPoint x: 918, startPoint y: 446, endPoint x: 854, endPoint y: 432, distance: 65.2
click at [855, 503] on p "On the island’s west coast, Rincón has built a reputation as a surfer’s paradis…" at bounding box center [722, 539] width 500 height 73
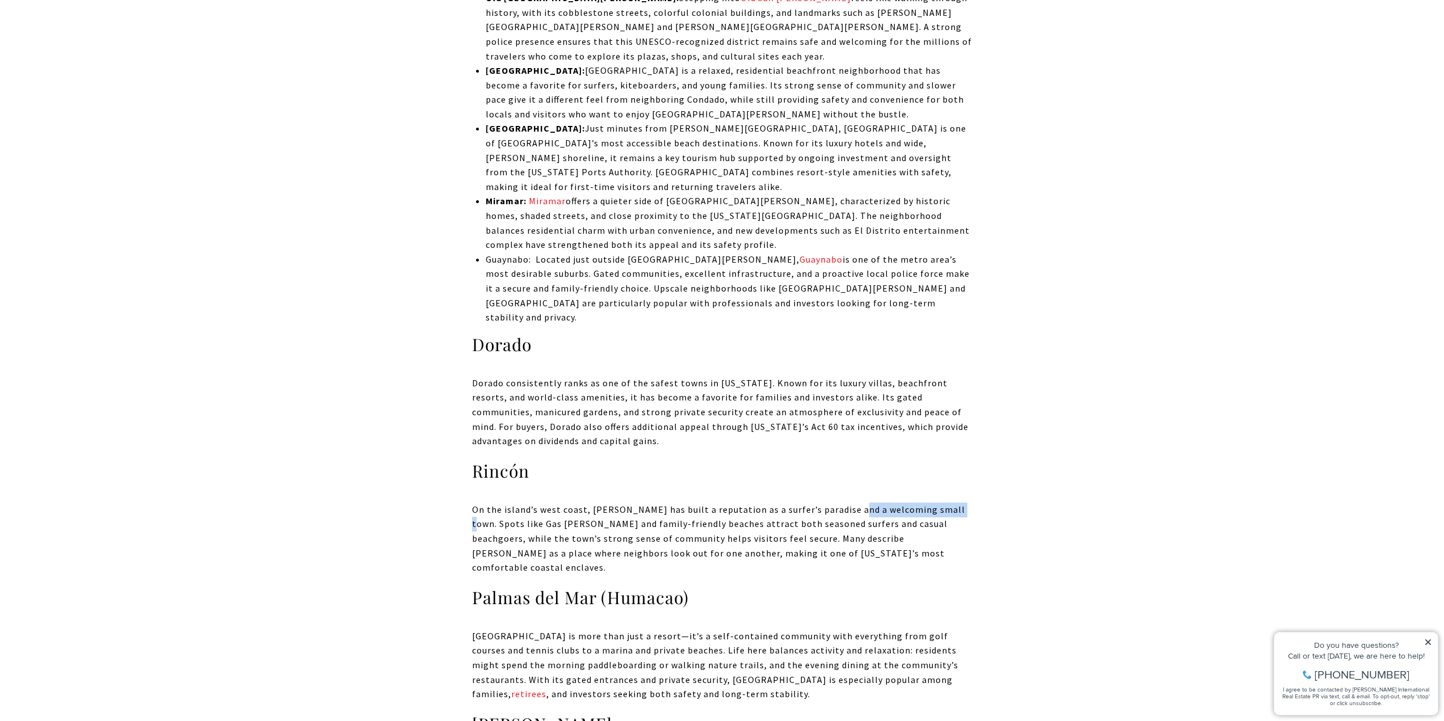
drag, startPoint x: 846, startPoint y: 419, endPoint x: 947, endPoint y: 426, distance: 100.7
click at [947, 503] on p "On the island’s west coast, Rincón has built a reputation as a surfer’s paradis…" at bounding box center [722, 539] width 500 height 73
drag, startPoint x: 493, startPoint y: 441, endPoint x: 792, endPoint y: 433, distance: 298.5
click at [792, 503] on p "On the island’s west coast, Rincón has built a reputation as a surfer’s paradis…" at bounding box center [722, 539] width 500 height 73
click at [769, 503] on p "On the island’s west coast, Rincón has built a reputation as a surfer’s paradis…" at bounding box center [722, 539] width 500 height 73
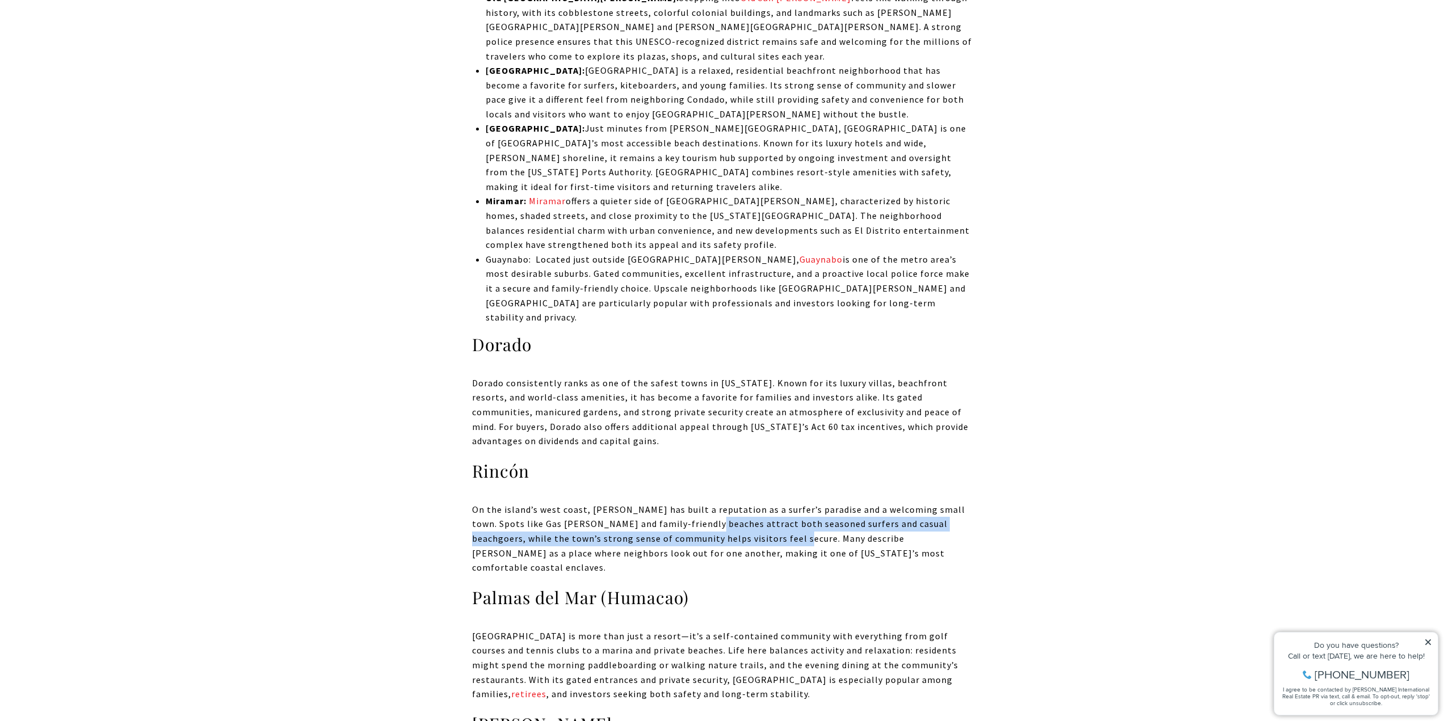
drag, startPoint x: 728, startPoint y: 444, endPoint x: 689, endPoint y: 435, distance: 40.6
click at [689, 503] on p "On the island’s west coast, Rincón has built a reputation as a surfer’s paradis…" at bounding box center [722, 539] width 500 height 73
drag, startPoint x: 837, startPoint y: 453, endPoint x: 794, endPoint y: 438, distance: 46.1
click at [794, 503] on p "On the island’s west coast, Rincón has built a reputation as a surfer’s paradis…" at bounding box center [722, 539] width 500 height 73
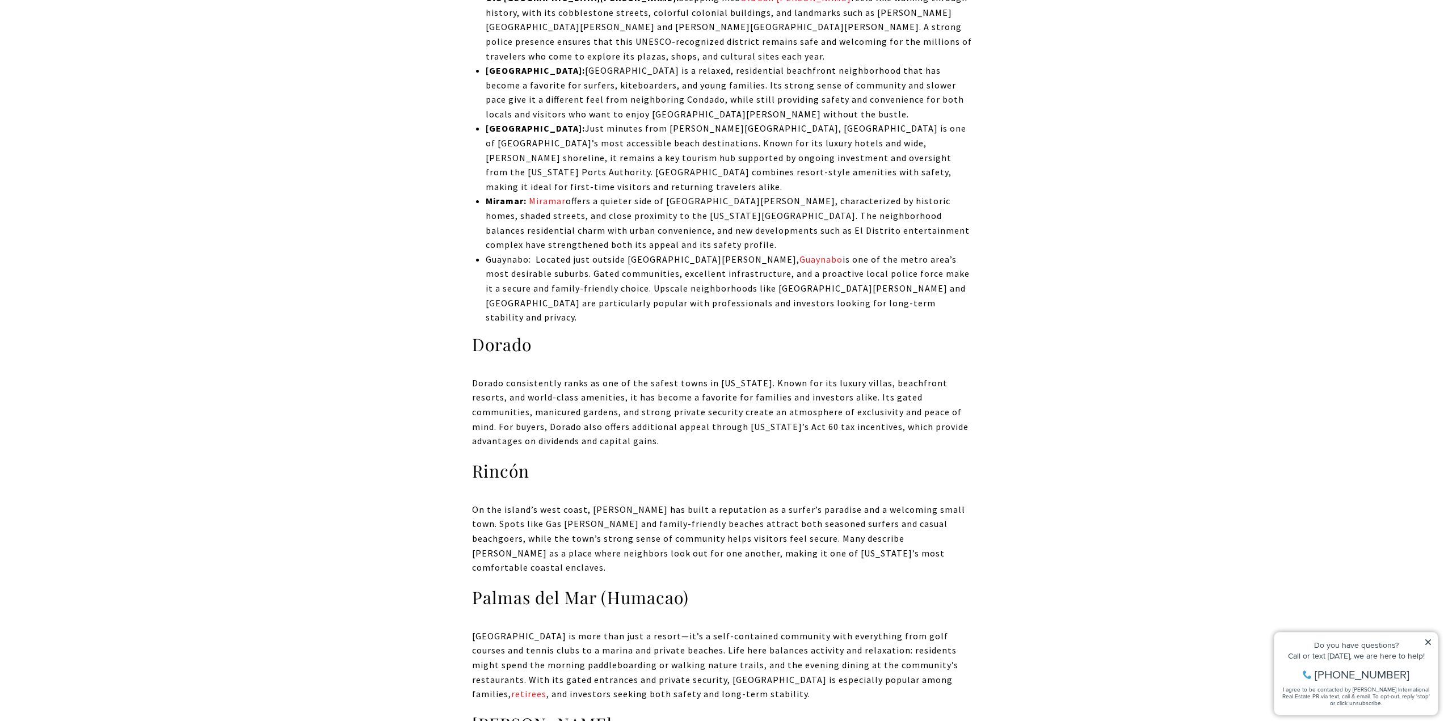
click at [540, 503] on p "On the island’s west coast, Rincón has built a reputation as a surfer’s paradis…" at bounding box center [722, 539] width 500 height 73
drag, startPoint x: 542, startPoint y: 450, endPoint x: 687, endPoint y: 449, distance: 145.2
click at [680, 503] on p "On the island’s west coast, Rincón has built a reputation as a surfer’s paradis…" at bounding box center [722, 539] width 500 height 73
drag, startPoint x: 735, startPoint y: 452, endPoint x: 702, endPoint y: 446, distance: 32.9
click at [699, 503] on p "On the island’s west coast, Rincón has built a reputation as a surfer’s paradis…" at bounding box center [722, 539] width 500 height 73
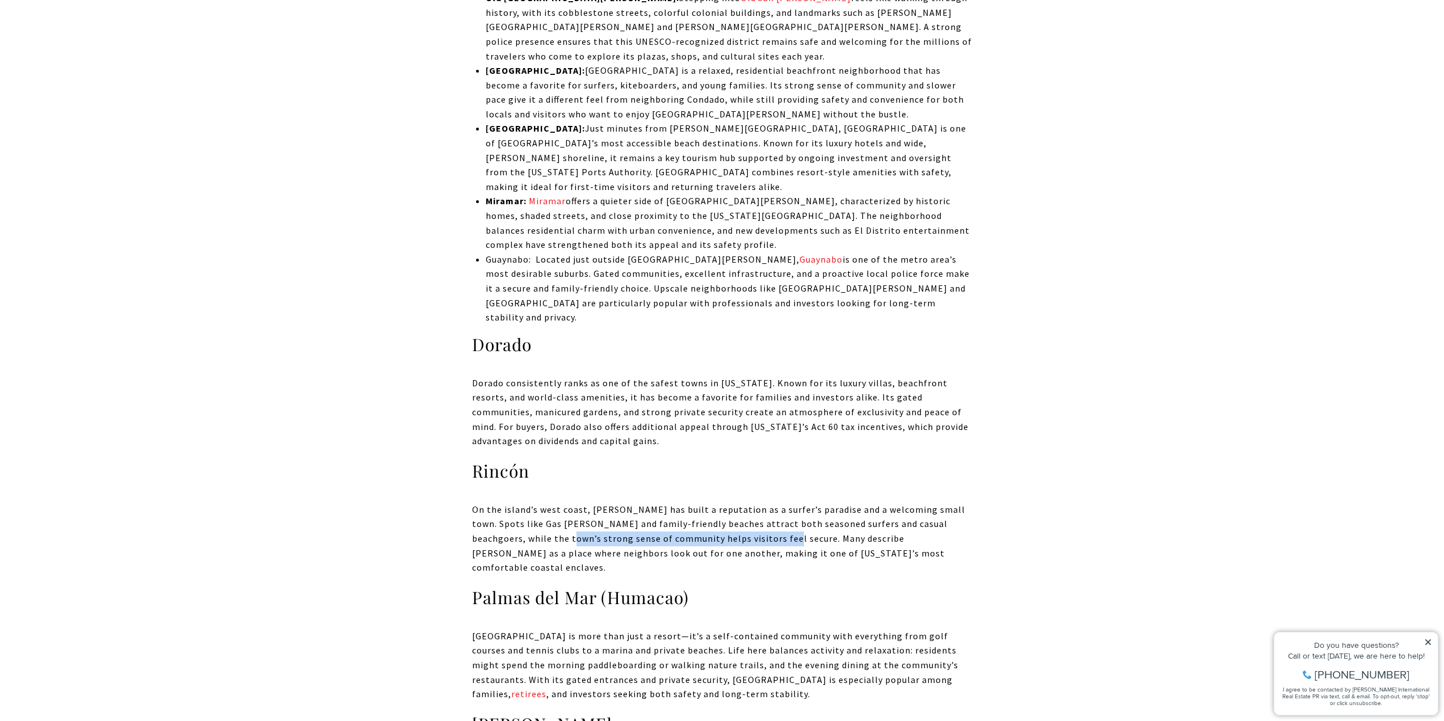
drag, startPoint x: 531, startPoint y: 453, endPoint x: 744, endPoint y: 445, distance: 213.4
click at [744, 503] on p "On the island’s west coast, Rincón has built a reputation as a surfer’s paradis…" at bounding box center [722, 539] width 500 height 73
drag, startPoint x: 764, startPoint y: 453, endPoint x: 877, endPoint y: 454, distance: 112.9
click at [876, 503] on p "On the island’s west coast, Rincón has built a reputation as a surfer’s paradis…" at bounding box center [722, 539] width 500 height 73
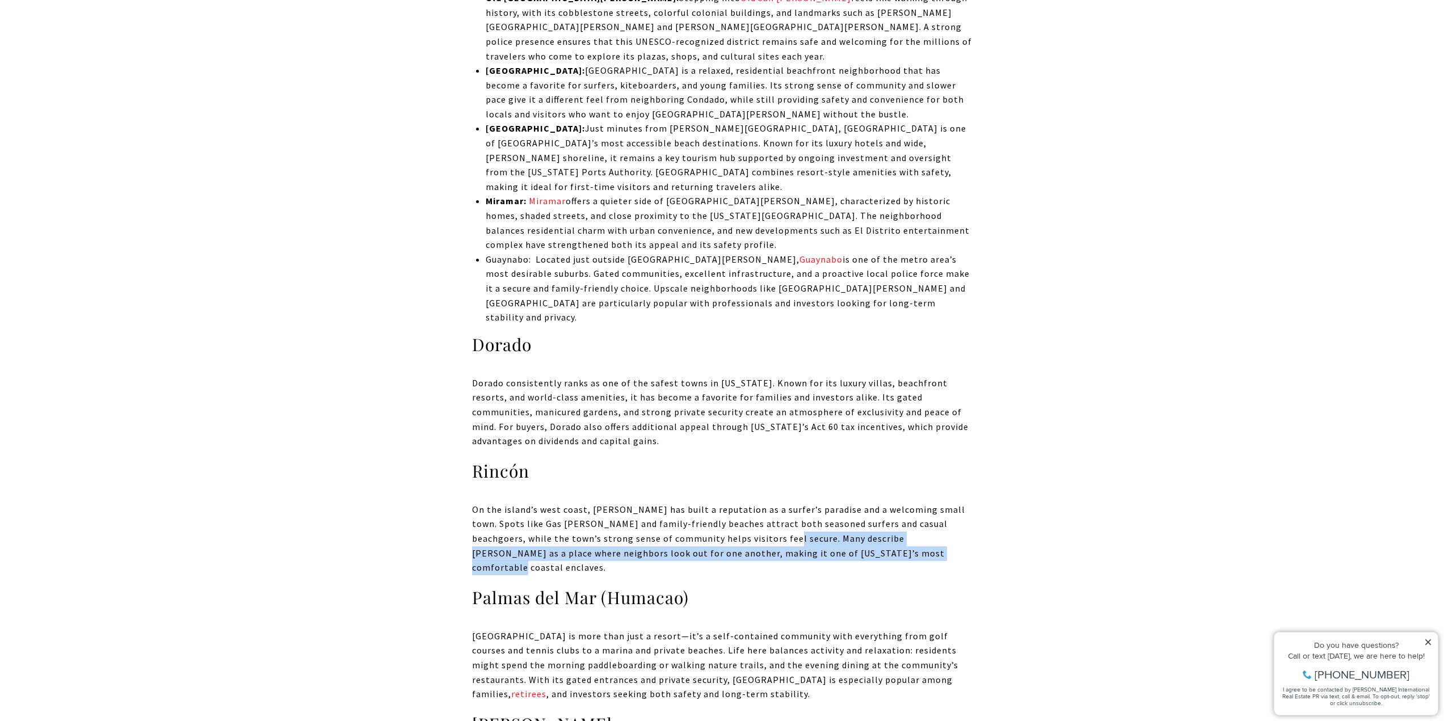
drag, startPoint x: 867, startPoint y: 465, endPoint x: 743, endPoint y: 449, distance: 125.8
click at [743, 503] on p "On the island’s west coast, Rincón has built a reputation as a surfer’s paradis…" at bounding box center [722, 539] width 500 height 73
click at [517, 503] on p "On the island’s west coast, Rincón has built a reputation as a surfer’s paradis…" at bounding box center [722, 539] width 500 height 73
drag, startPoint x: 522, startPoint y: 467, endPoint x: 668, endPoint y: 469, distance: 145.2
click at [664, 503] on p "On the island’s west coast, Rincón has built a reputation as a surfer’s paradis…" at bounding box center [722, 539] width 500 height 73
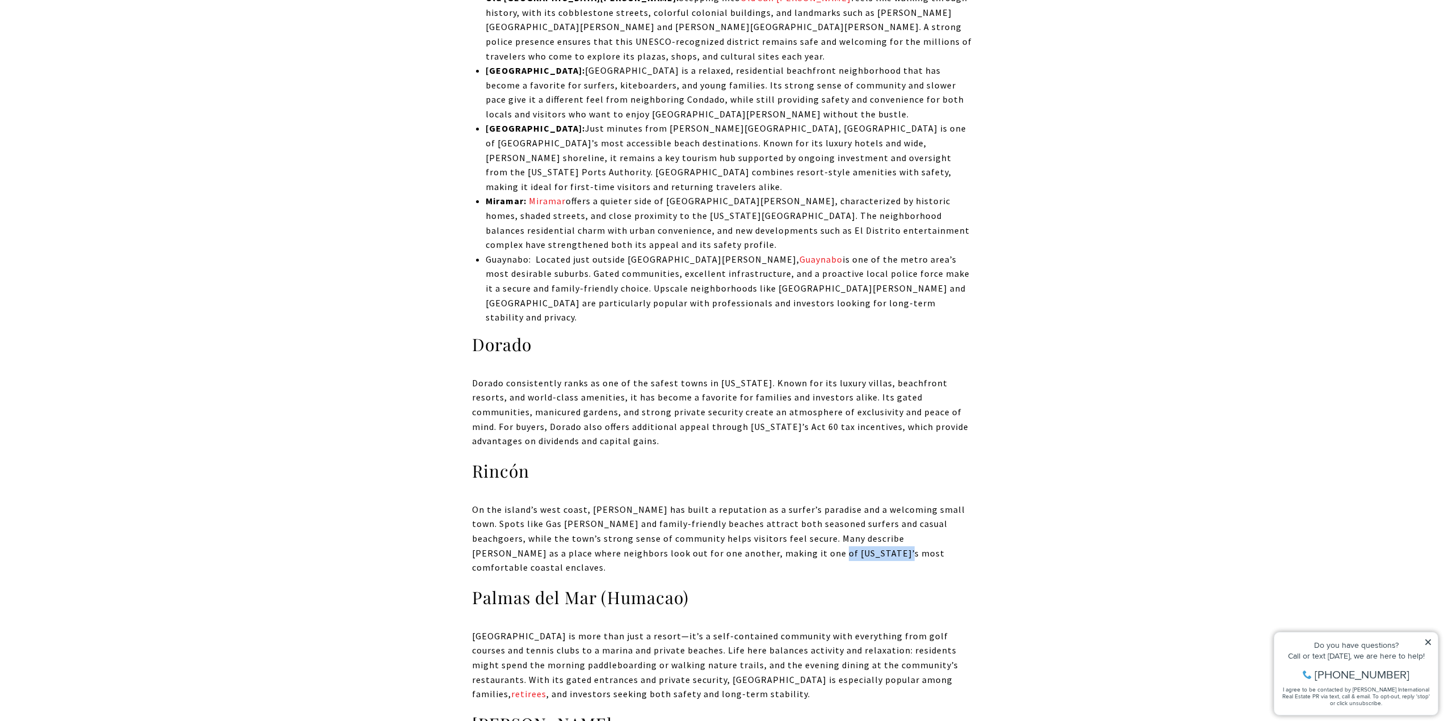
drag, startPoint x: 762, startPoint y: 467, endPoint x: 769, endPoint y: 466, distance: 6.8
click at [769, 503] on p "On the island’s west coast, Rincón has built a reputation as a surfer’s paradis…" at bounding box center [722, 539] width 500 height 73
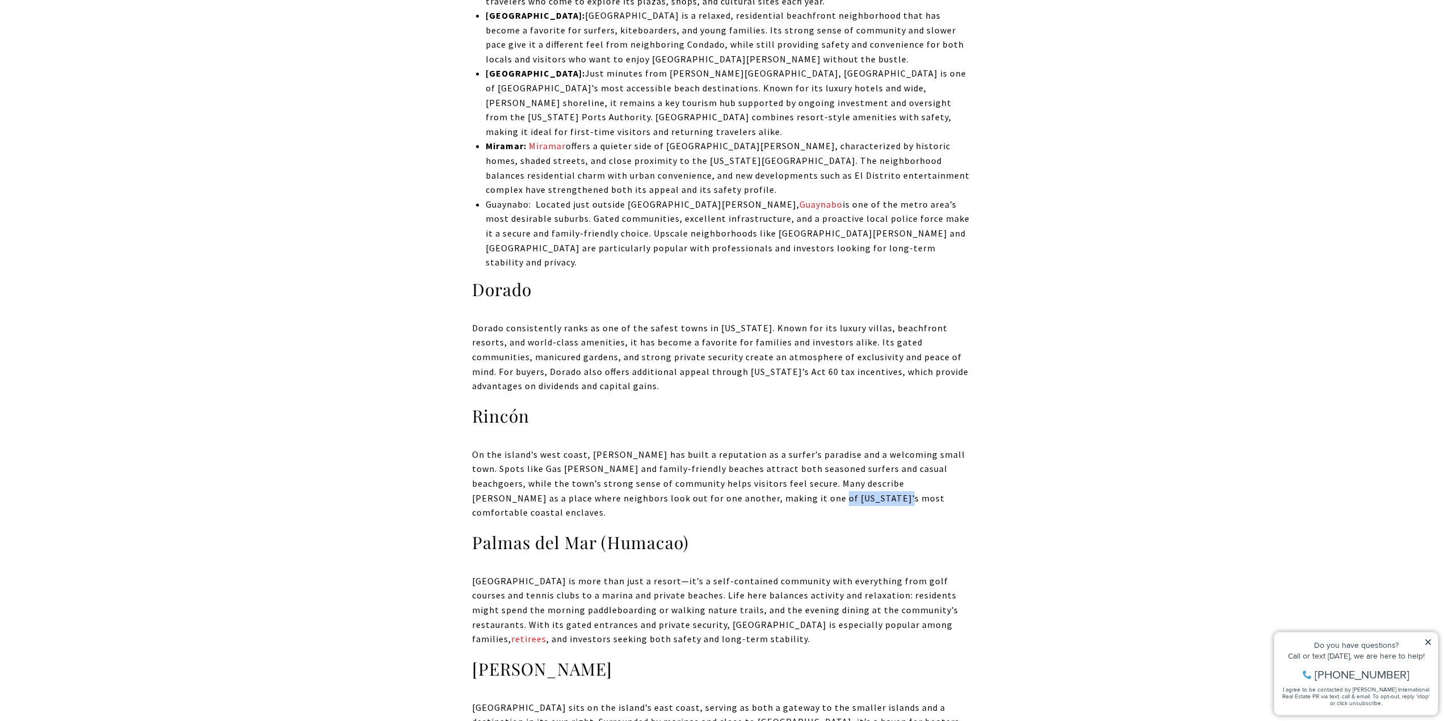
scroll to position [2723, 0]
drag, startPoint x: 518, startPoint y: 474, endPoint x: 871, endPoint y: 481, distance: 352.3
click at [871, 572] on p "Palmas del Mar is more than just a resort—it’s a self-contained community with …" at bounding box center [722, 608] width 500 height 73
click at [744, 572] on p "Palmas del Mar is more than just a resort—it’s a self-contained community with …" at bounding box center [722, 608] width 500 height 73
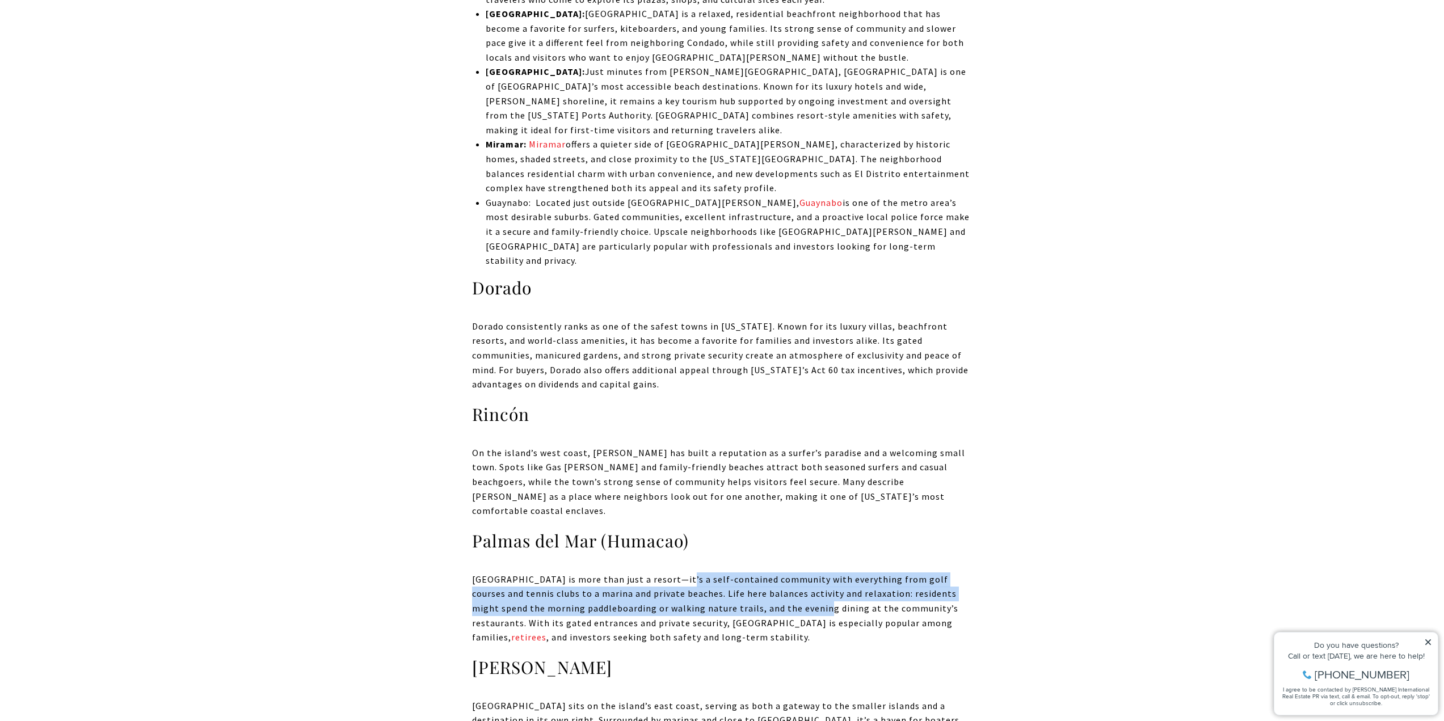
drag, startPoint x: 740, startPoint y: 496, endPoint x: 670, endPoint y: 478, distance: 72.0
click at [670, 572] on p "Palmas del Mar is more than just a resort—it’s a self-contained community with …" at bounding box center [722, 608] width 500 height 73
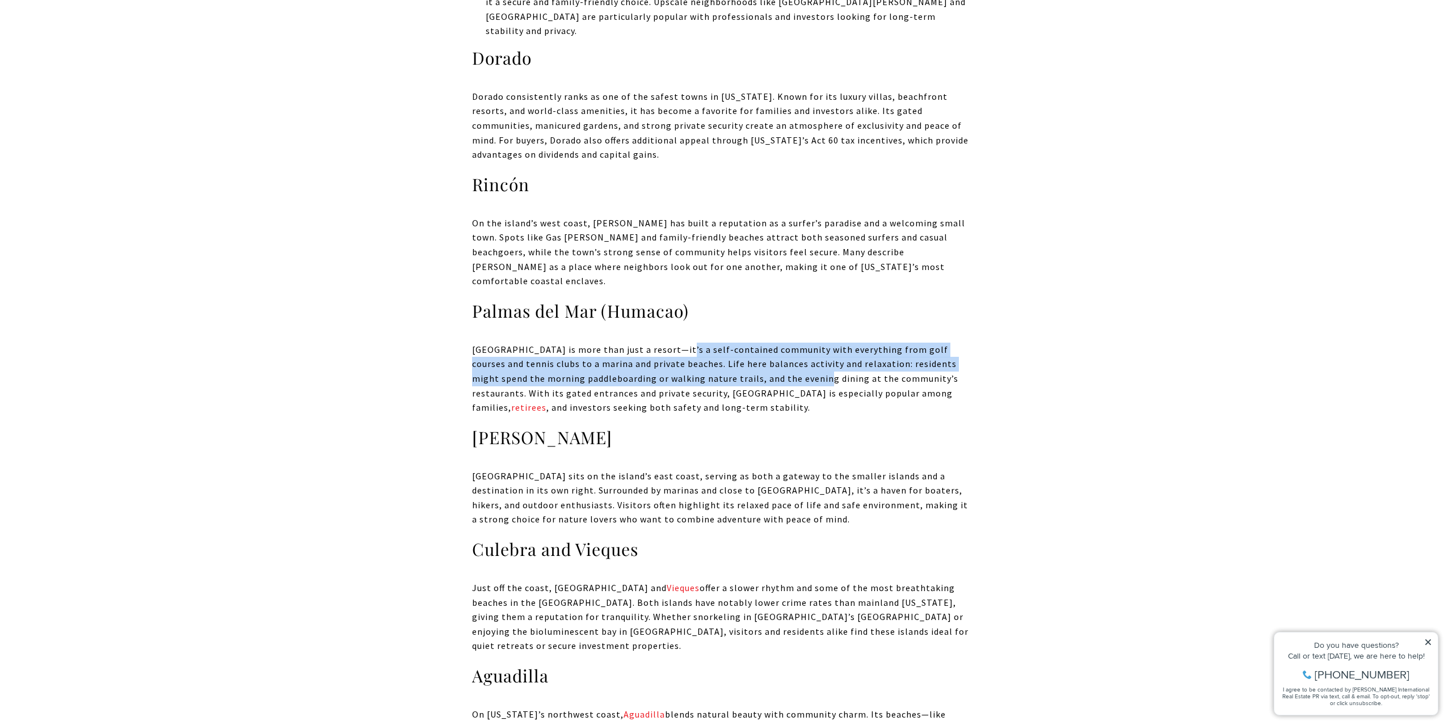
scroll to position [3006, 0]
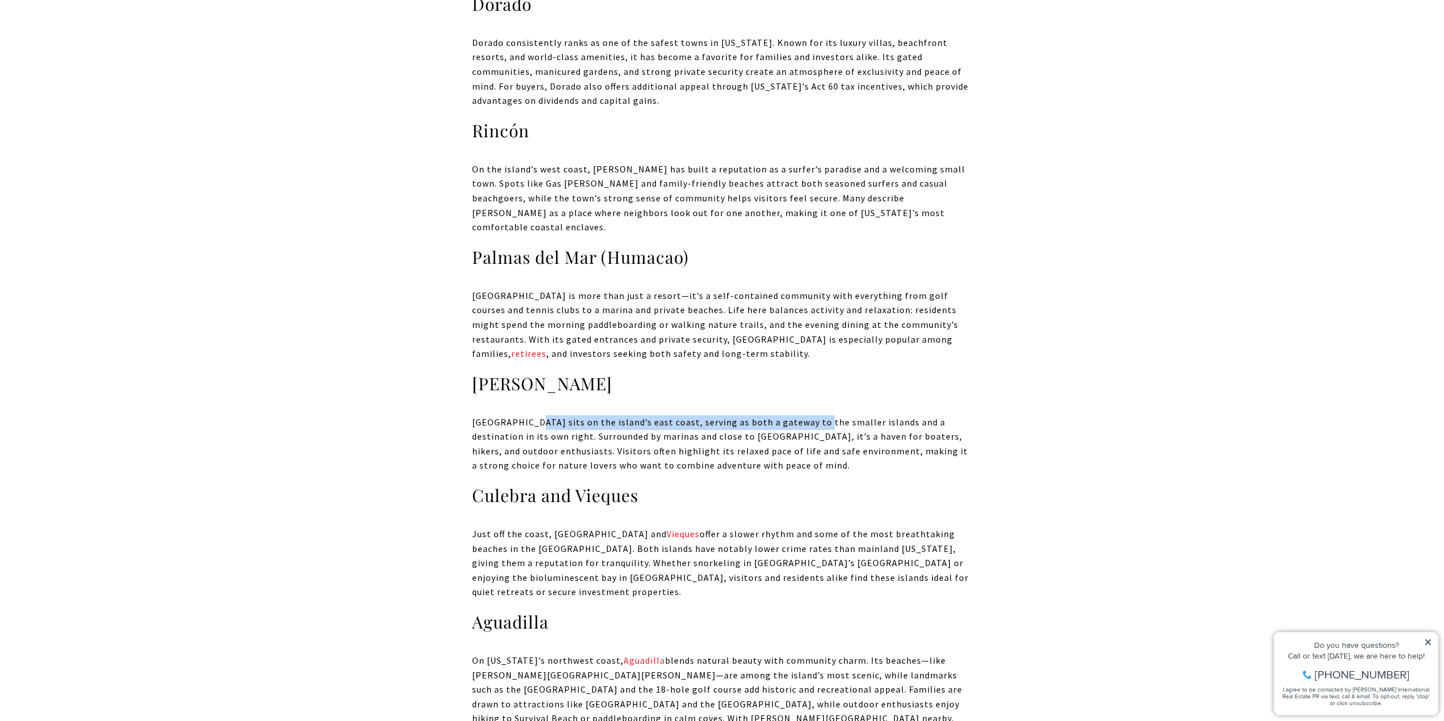
drag, startPoint x: 526, startPoint y: 320, endPoint x: 808, endPoint y: 322, distance: 281.4
click at [808, 415] on p "Fajardo sits on the island’s east coast, serving as both a gateway to the small…" at bounding box center [722, 444] width 500 height 58
drag, startPoint x: 707, startPoint y: 340, endPoint x: 627, endPoint y: 339, distance: 80.6
click at [627, 415] on p "Fajardo sits on the island’s east coast, serving as both a gateway to the small…" at bounding box center [722, 444] width 500 height 58
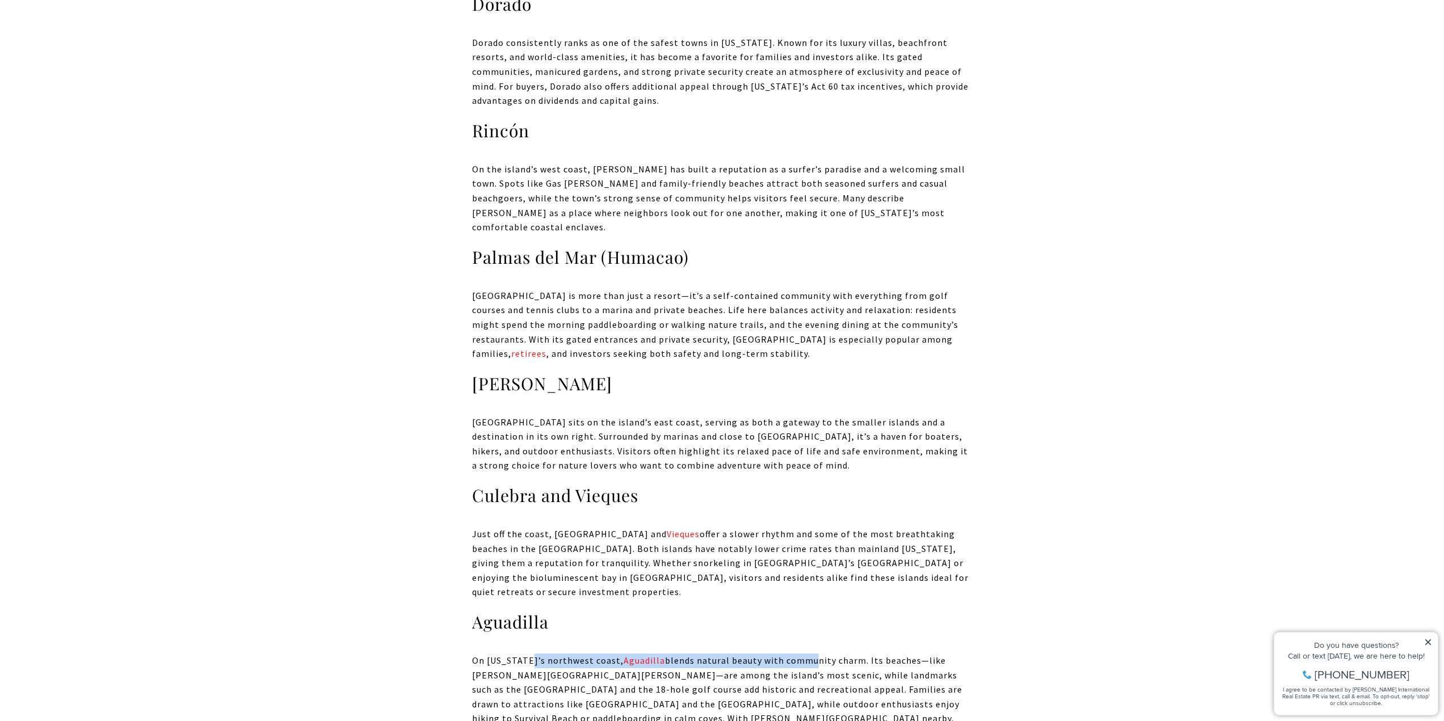
drag, startPoint x: 526, startPoint y: 546, endPoint x: 804, endPoint y: 540, distance: 278.0
click at [804, 653] on p "On Puerto Rico’s northwest coast, Aguadilla blends natural beauty with communit…" at bounding box center [722, 704] width 500 height 102
click at [826, 653] on p "On Puerto Rico’s northwest coast, Aguadilla blends natural beauty with communit…" at bounding box center [722, 704] width 500 height 102
drag, startPoint x: 870, startPoint y: 543, endPoint x: 931, endPoint y: 544, distance: 61.3
click at [931, 653] on p "On Puerto Rico’s northwest coast, Aguadilla blends natural beauty with communit…" at bounding box center [722, 704] width 500 height 102
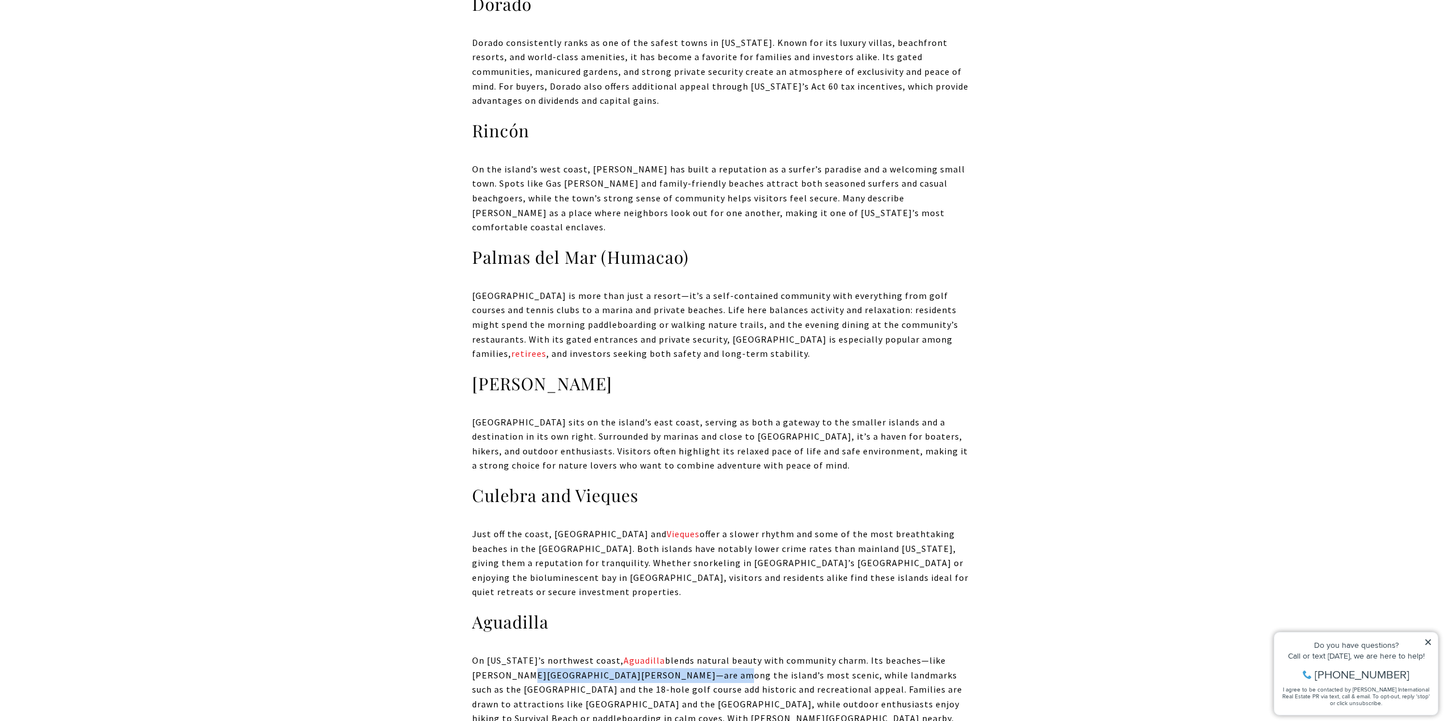
drag, startPoint x: 511, startPoint y: 560, endPoint x: 676, endPoint y: 562, distance: 165.6
click at [676, 653] on p "On Puerto Rico’s northwest coast, Aguadilla blends natural beauty with communit…" at bounding box center [722, 704] width 500 height 102
drag, startPoint x: 727, startPoint y: 564, endPoint x: 617, endPoint y: 562, distance: 110.6
click at [617, 653] on p "On Puerto Rico’s northwest coast, Aguadilla blends natural beauty with communit…" at bounding box center [722, 704] width 500 height 102
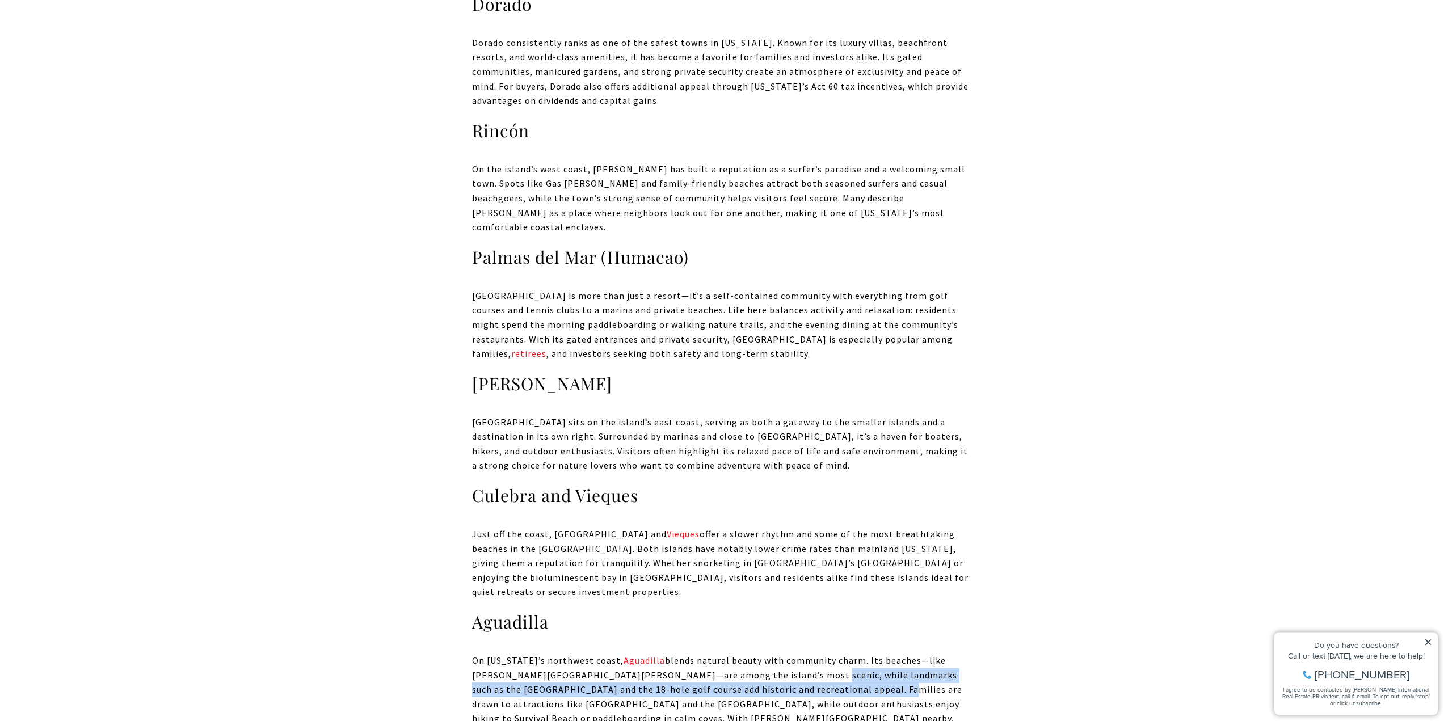
drag, startPoint x: 766, startPoint y: 564, endPoint x: 842, endPoint y: 567, distance: 76.6
click at [842, 653] on p "On Puerto Rico’s northwest coast, Aguadilla blends natural beauty with communit…" at bounding box center [722, 704] width 500 height 102
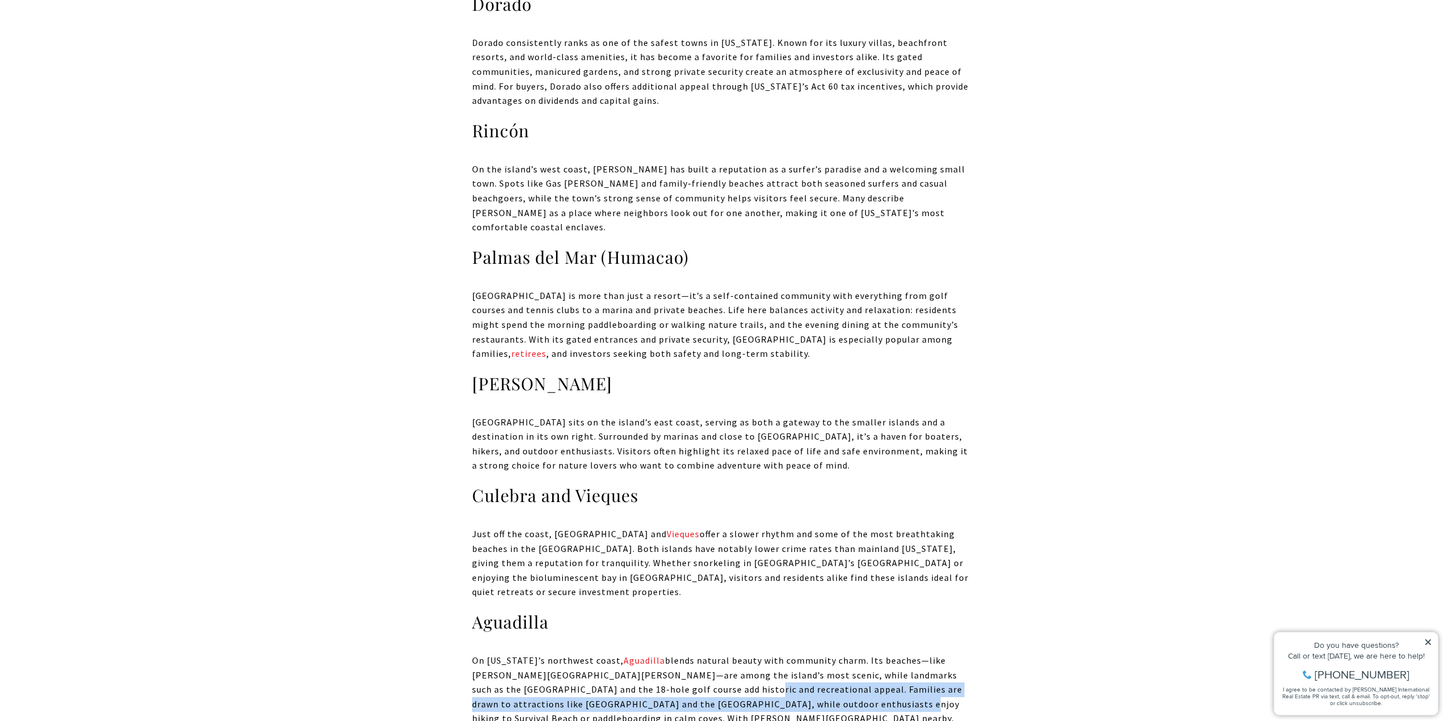
drag, startPoint x: 741, startPoint y: 579, endPoint x: 712, endPoint y: 575, distance: 29.3
click at [713, 653] on p "On Puerto Rico’s northwest coast, Aguadilla blends natural beauty with communit…" at bounding box center [722, 704] width 500 height 102
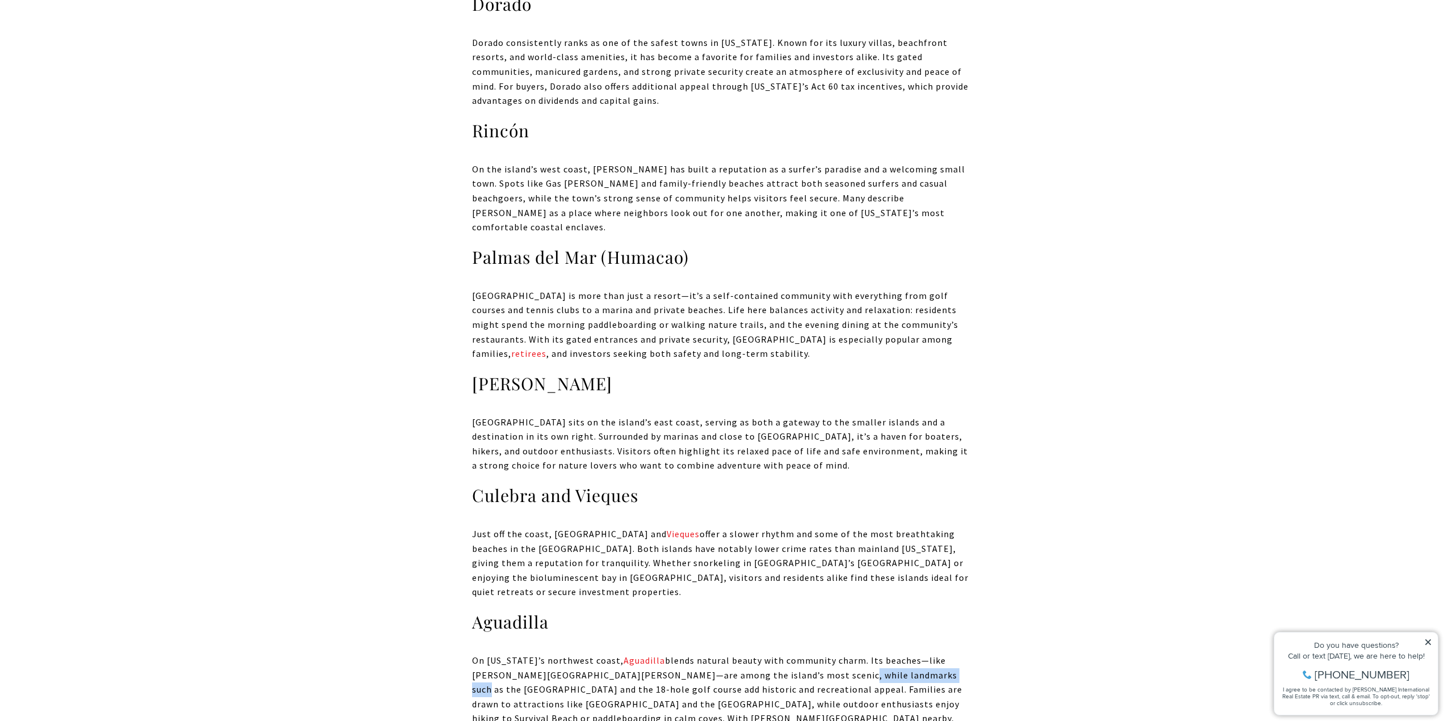
drag, startPoint x: 816, startPoint y: 559, endPoint x: 901, endPoint y: 559, distance: 85.1
click at [901, 653] on p "On Puerto Rico’s northwest coast, Aguadilla blends natural beauty with communit…" at bounding box center [722, 704] width 500 height 102
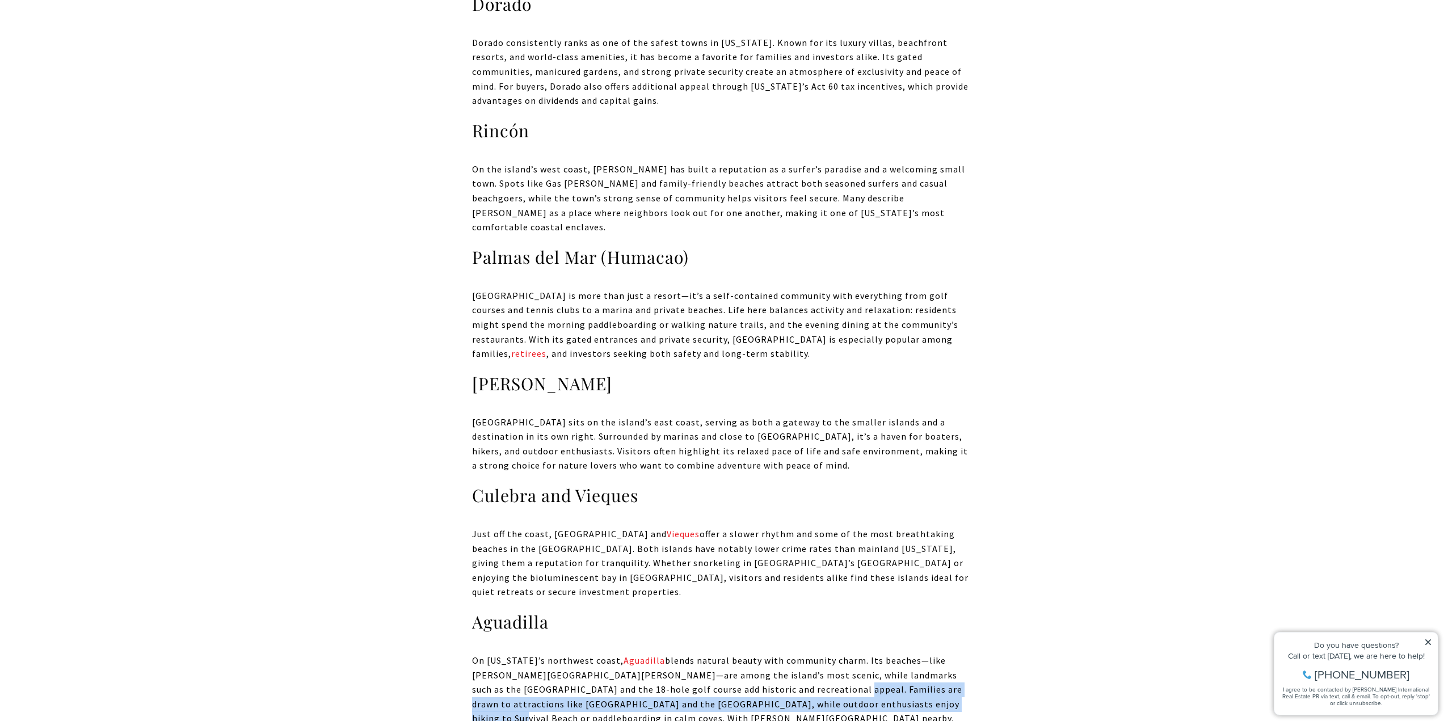
drag, startPoint x: 808, startPoint y: 574, endPoint x: 801, endPoint y: 573, distance: 6.3
click at [803, 653] on p "On Puerto Rico’s northwest coast, Aguadilla blends natural beauty with communit…" at bounding box center [722, 704] width 500 height 102
drag, startPoint x: 587, startPoint y: 603, endPoint x: 729, endPoint y: 603, distance: 142.9
click at [729, 653] on p "On Puerto Rico’s northwest coast, Aguadilla blends natural beauty with communit…" at bounding box center [722, 704] width 500 height 102
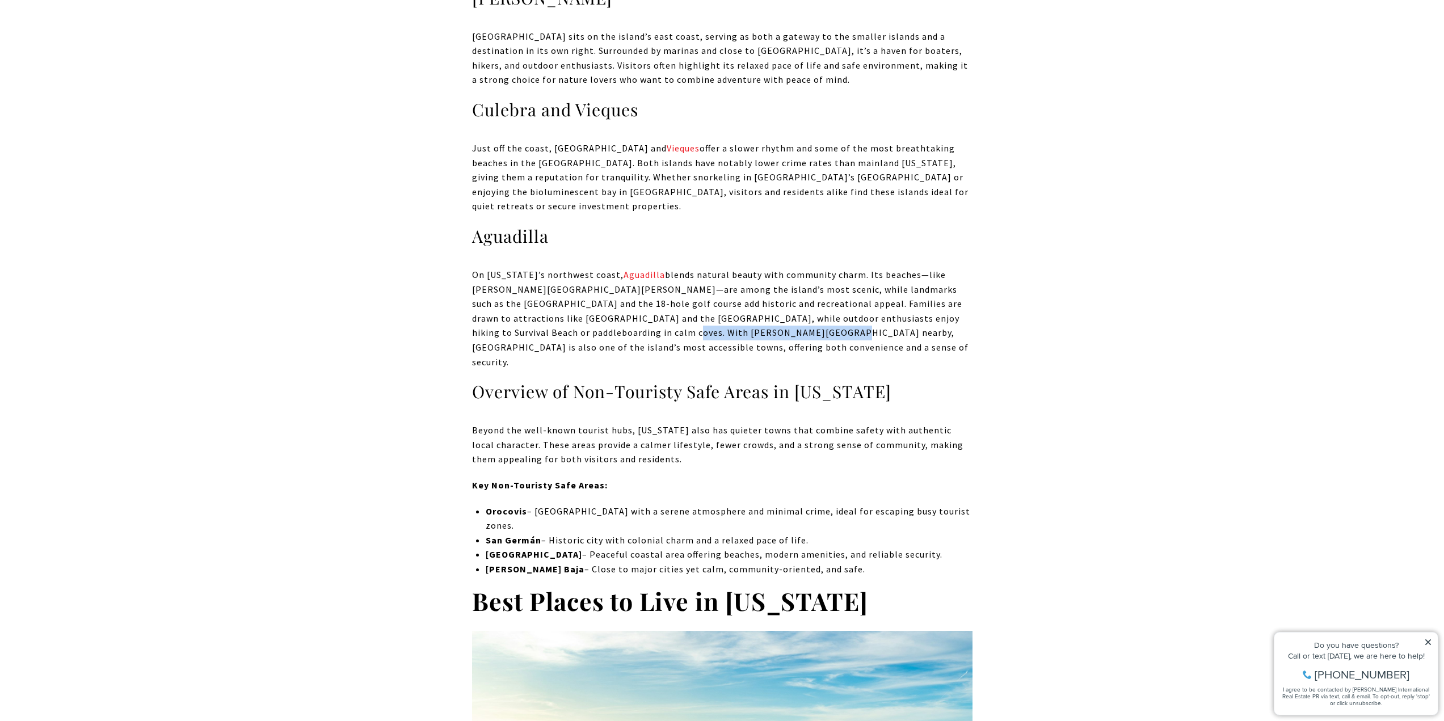
scroll to position [3403, 0]
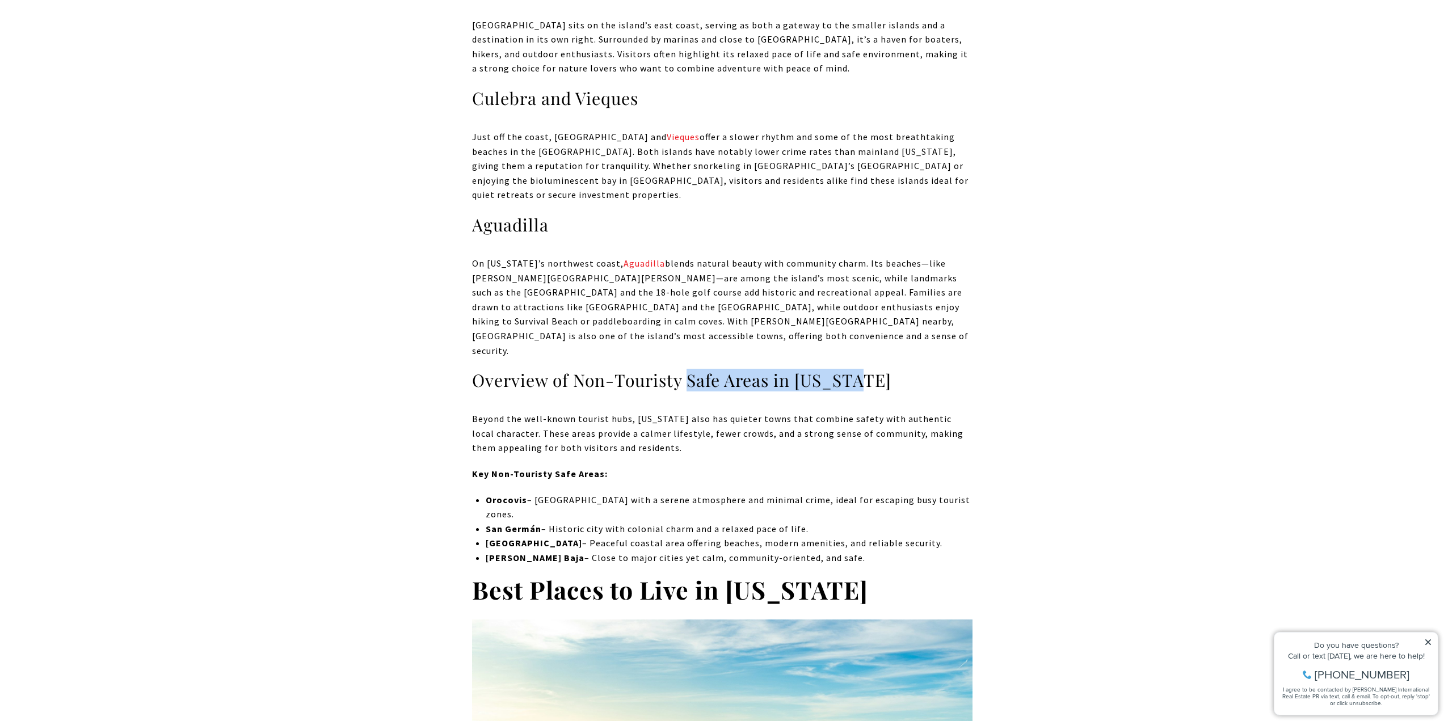
click at [859, 369] on h3 "Overview of Non-Touristy Safe Areas in Puerto Rico" at bounding box center [722, 380] width 500 height 22
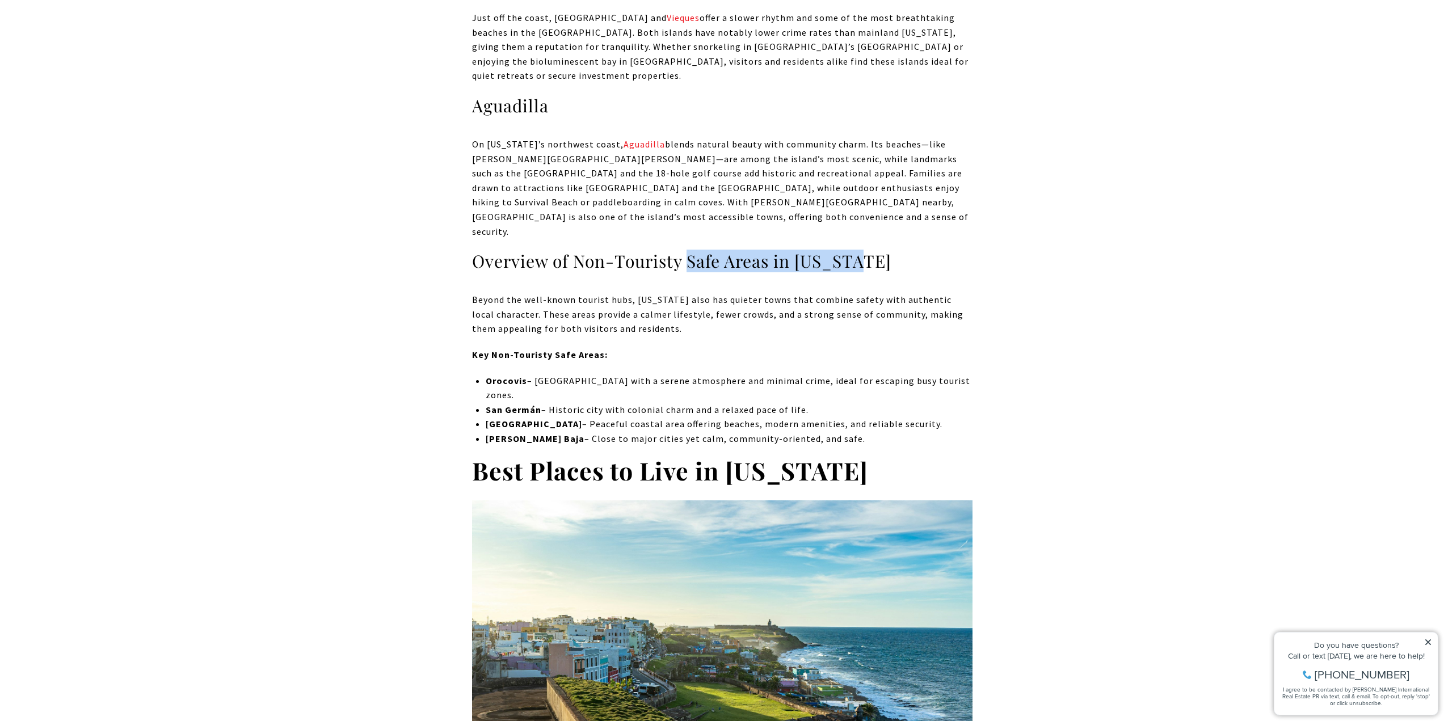
scroll to position [3574, 0]
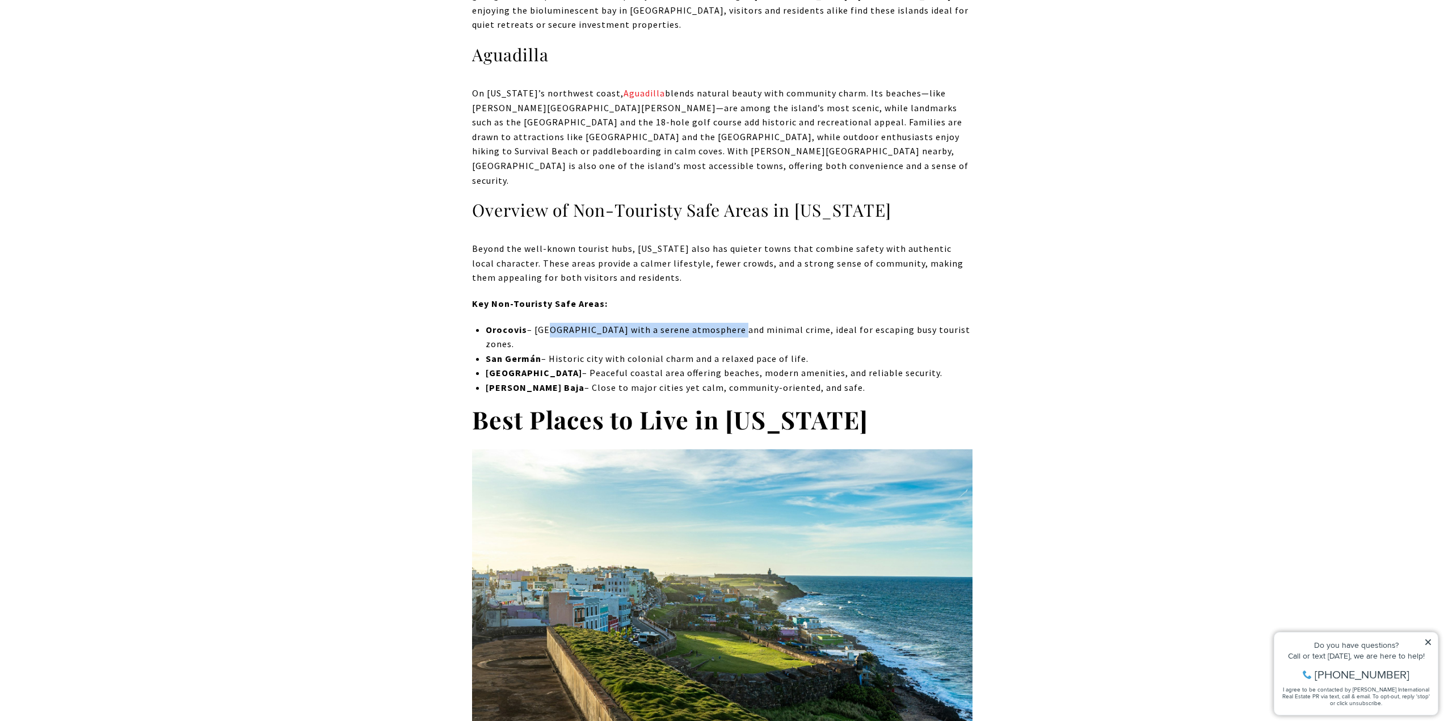
drag, startPoint x: 678, startPoint y: 198, endPoint x: 734, endPoint y: 195, distance: 56.2
click at [733, 323] on p "Orocovis – Mountain town with a serene atmosphere and minimal crime, ideal for …" at bounding box center [729, 337] width 486 height 29
drag, startPoint x: 728, startPoint y: 216, endPoint x: 618, endPoint y: 217, distance: 110.6
click at [618, 352] on p "San Germán – Historic city with colonial charm and a relaxed pace of life." at bounding box center [729, 359] width 486 height 15
drag, startPoint x: 578, startPoint y: 215, endPoint x: 811, endPoint y: 208, distance: 232.7
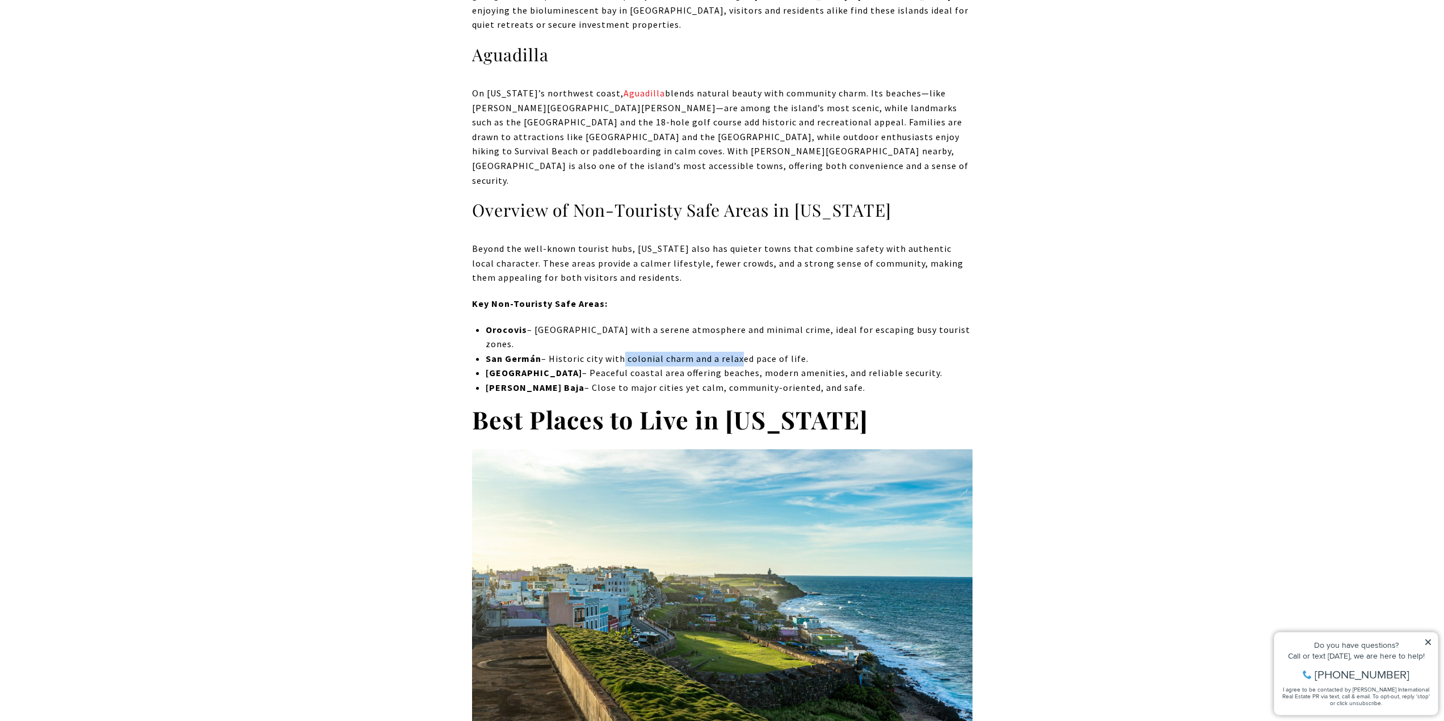
click at [811, 352] on p "San Germán – Historic city with colonial charm and a relaxed pace of life." at bounding box center [729, 359] width 486 height 15
drag, startPoint x: 816, startPoint y: 208, endPoint x: 828, endPoint y: 220, distance: 17.3
click at [817, 352] on p "San Germán – Historic city with colonial charm and a relaxed pace of life." at bounding box center [729, 359] width 486 height 15
click at [809, 352] on p "San Germán – Historic city with colonial charm and a relaxed pace of life." at bounding box center [729, 359] width 486 height 15
drag, startPoint x: 541, startPoint y: 214, endPoint x: 478, endPoint y: 214, distance: 63.0
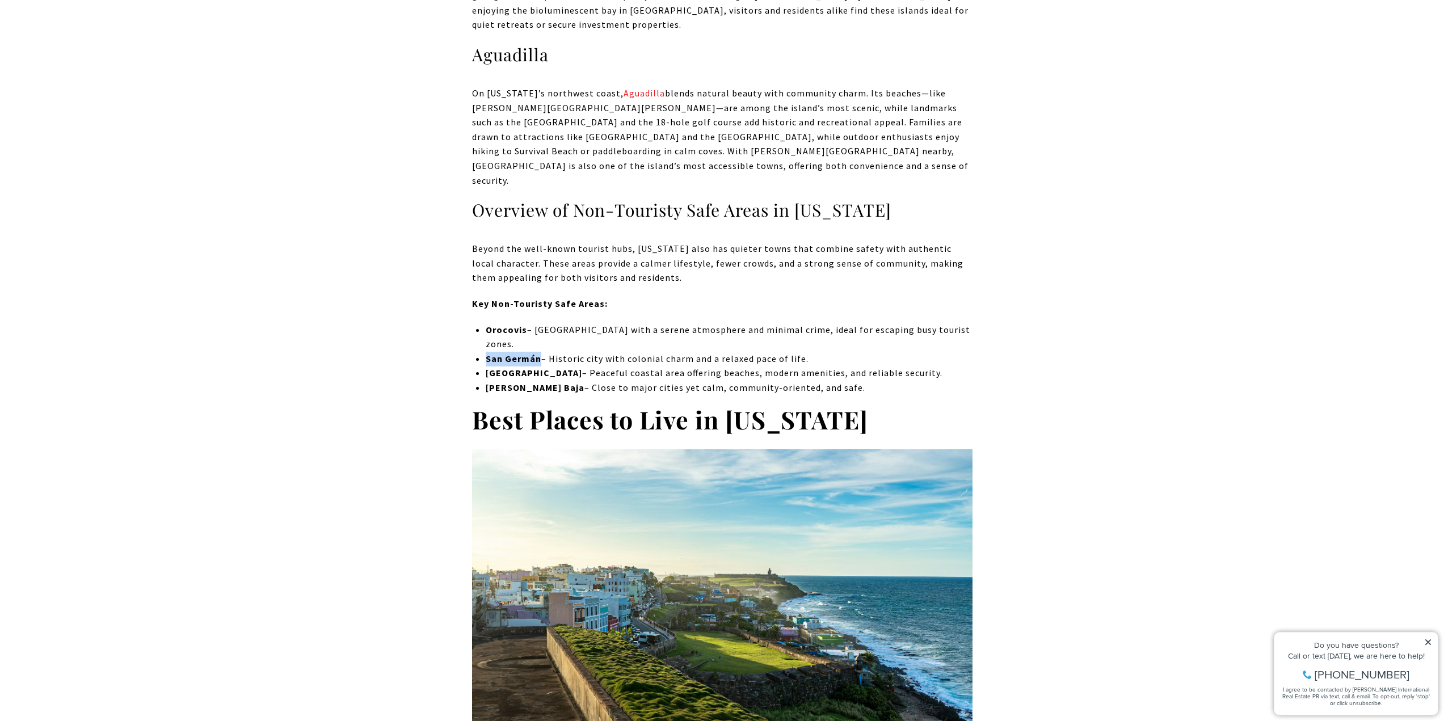
click at [486, 352] on li "San Germán – Historic city with colonial charm and a relaxed pace of life." at bounding box center [729, 359] width 486 height 15
copy strong "San Germán"
drag, startPoint x: 530, startPoint y: 227, endPoint x: 487, endPoint y: 229, distance: 42.6
click at [487, 367] on strong "Cabo Rojo" at bounding box center [534, 372] width 96 height 11
copy strong "Cabo Rojo"
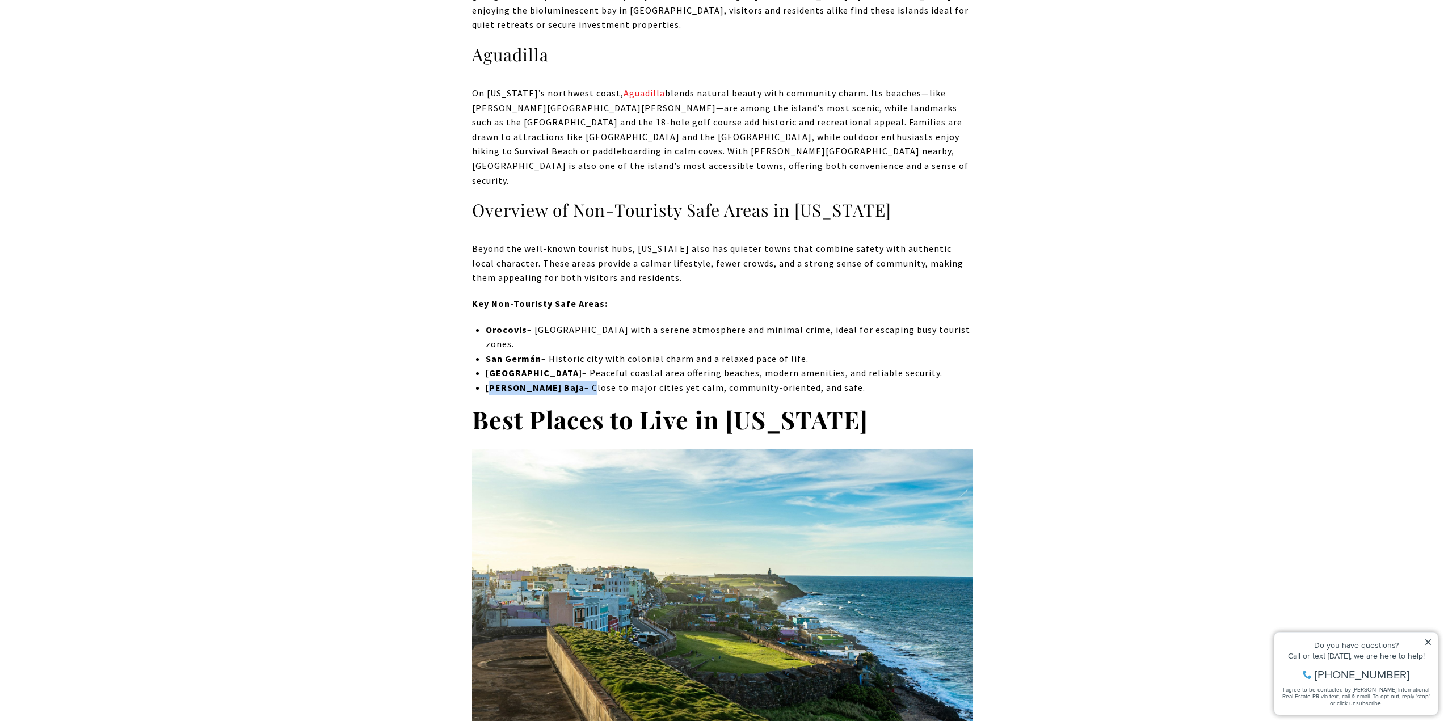
drag, startPoint x: 489, startPoint y: 241, endPoint x: 542, endPoint y: 237, distance: 53.5
click at [542, 382] on span "Vega Baja – Close to major cities yet calm, community-oriented, and safe." at bounding box center [675, 387] width 379 height 11
drag, startPoint x: 566, startPoint y: 239, endPoint x: 716, endPoint y: 241, distance: 150.3
click at [716, 382] on span "Vega Baja – Close to major cities yet calm, community-oriented, and safe." at bounding box center [675, 387] width 379 height 11
click at [745, 382] on span "Vega Baja – Close to major cities yet calm, community-oriented, and safe." at bounding box center [675, 387] width 379 height 11
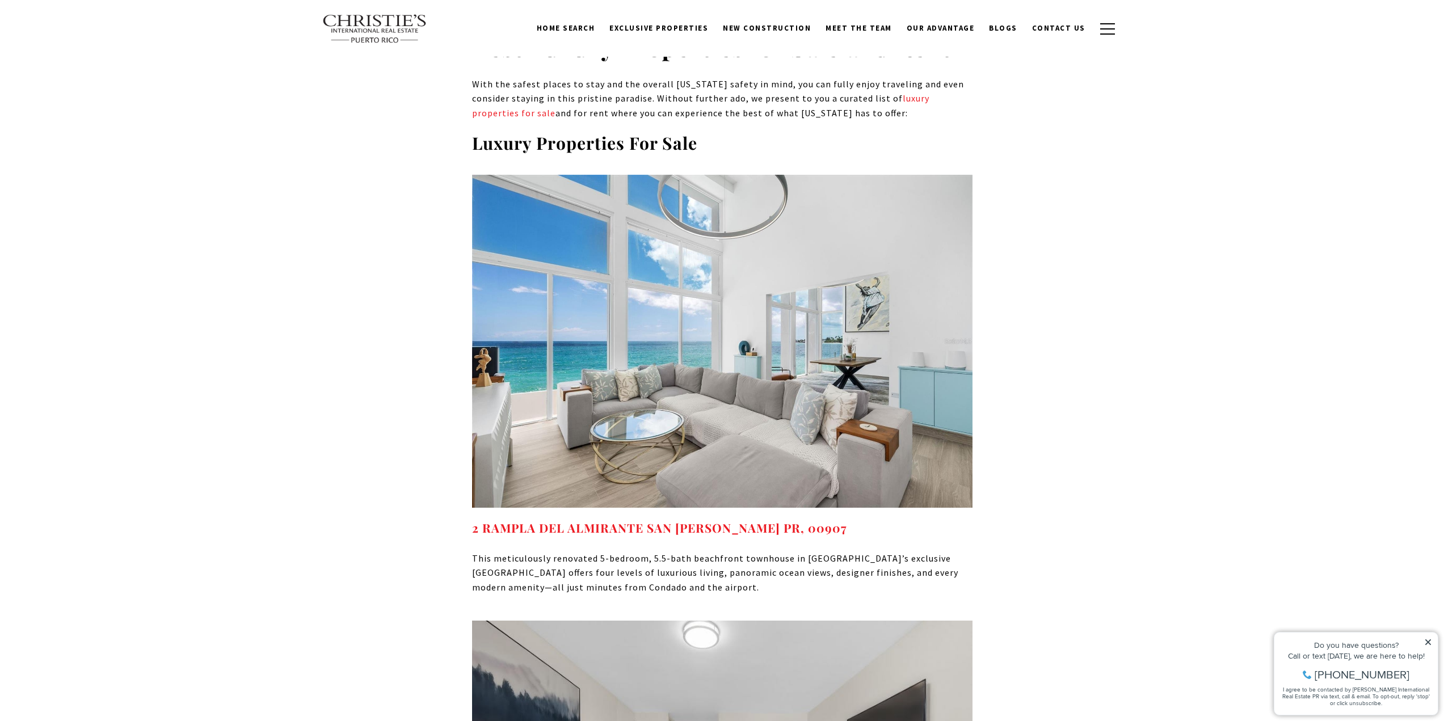
scroll to position [8452, 0]
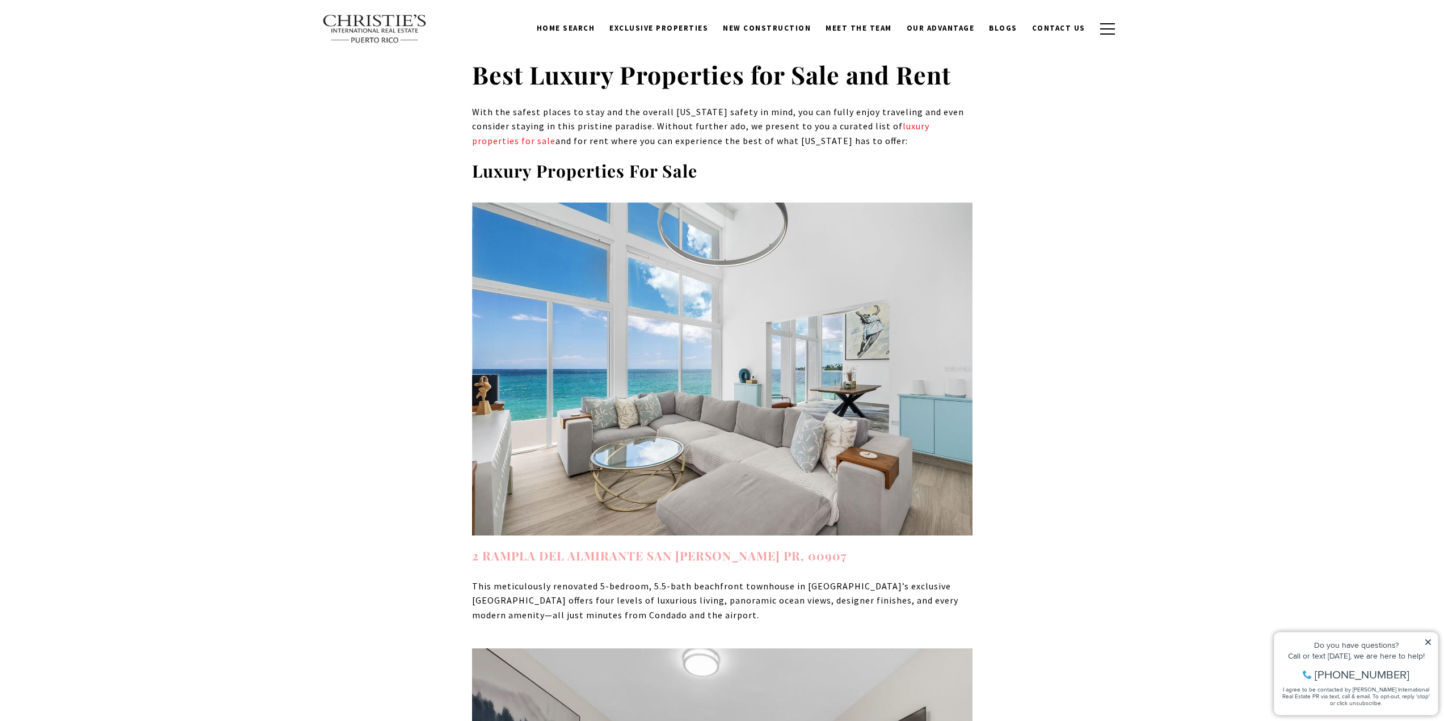
click at [673, 547] on strong "2 RAMPLA DEL ALMIRANTE SAN [PERSON_NAME] PR, 00907" at bounding box center [659, 555] width 375 height 16
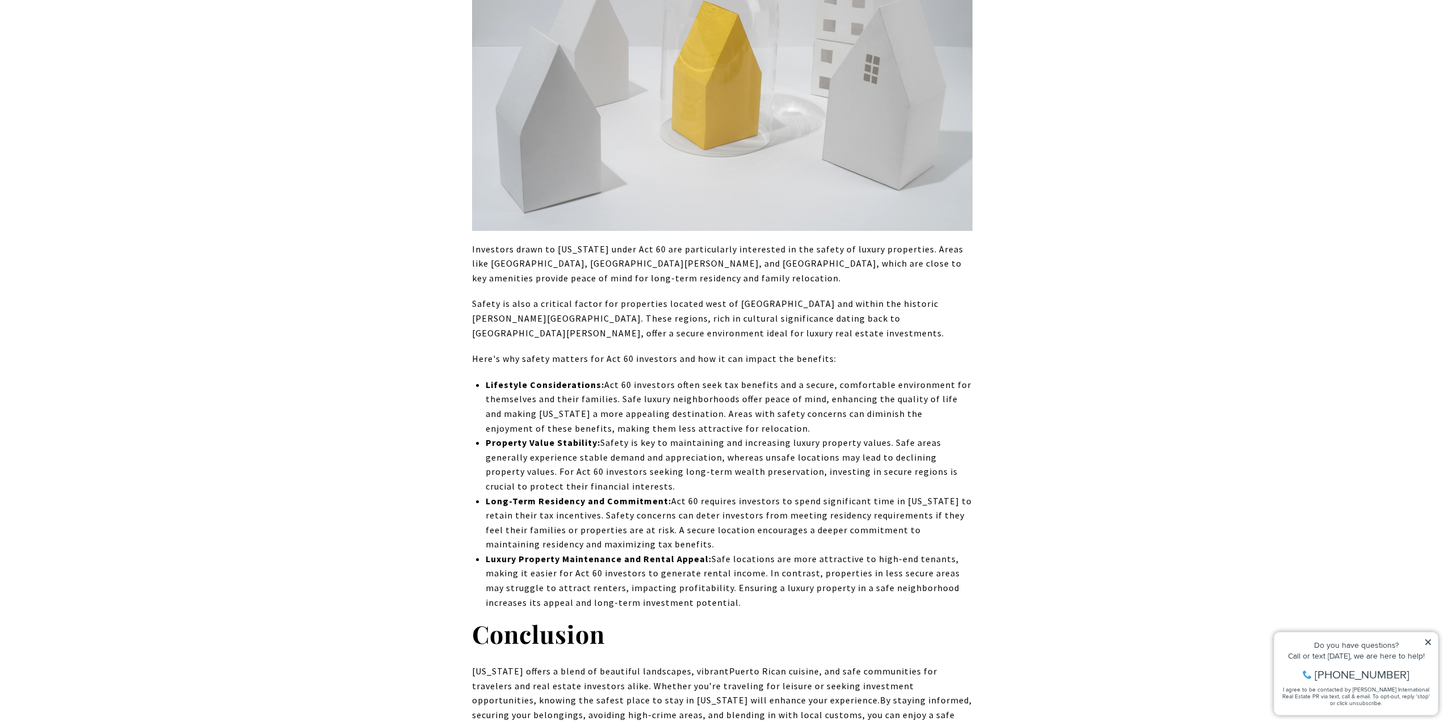
scroll to position [12195, 0]
